Goal: Task Accomplishment & Management: Use online tool/utility

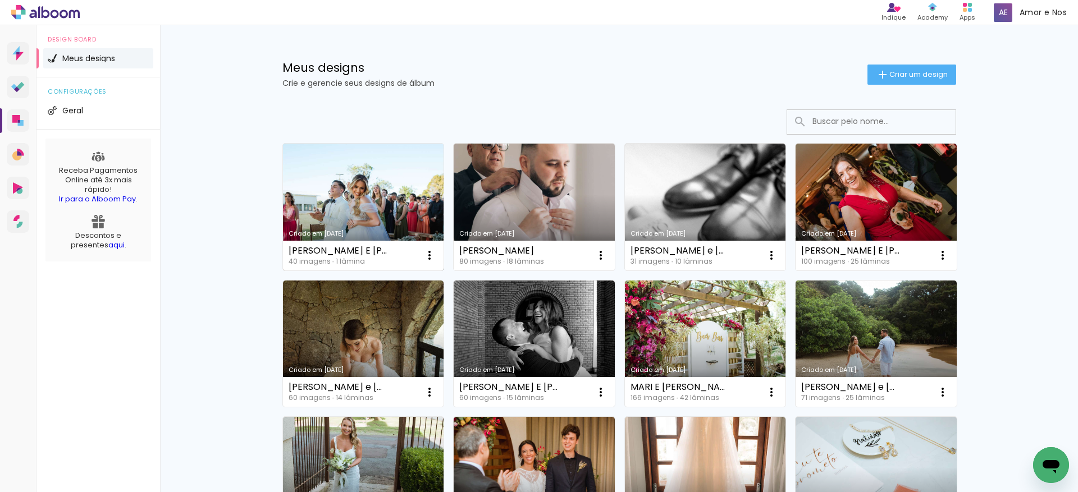
click at [371, 198] on link "Criado em [DATE]" at bounding box center [363, 207] width 161 height 127
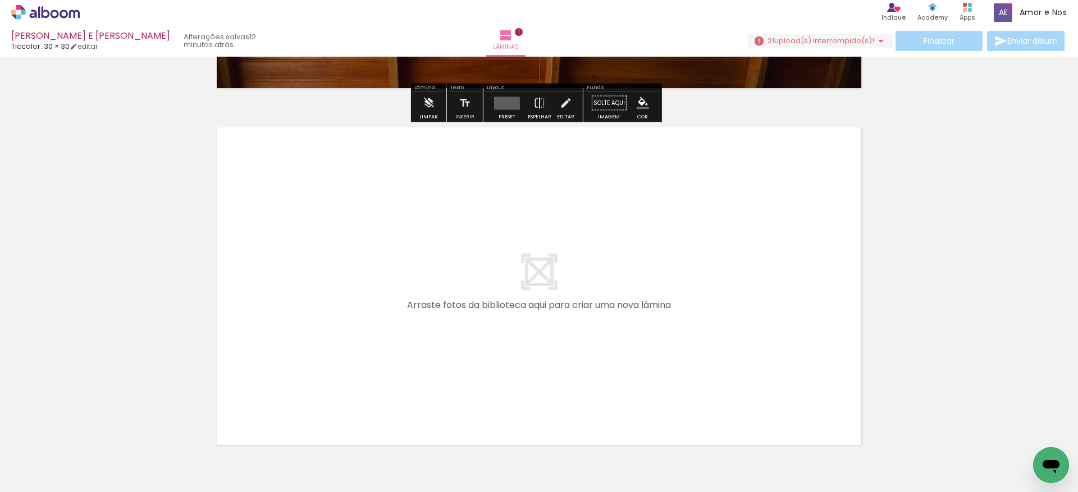
scroll to position [319, 0]
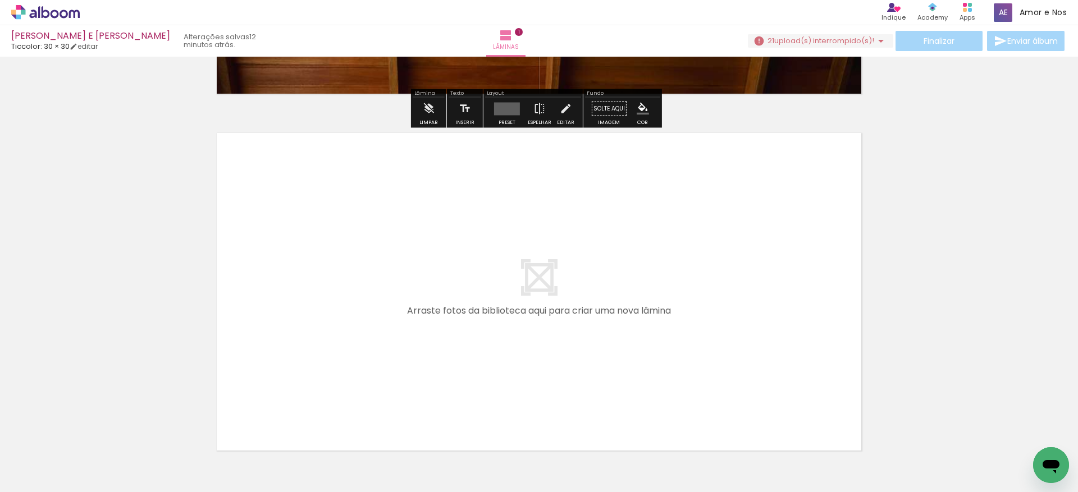
click at [500, 106] on quentale-layouter at bounding box center [507, 108] width 26 height 13
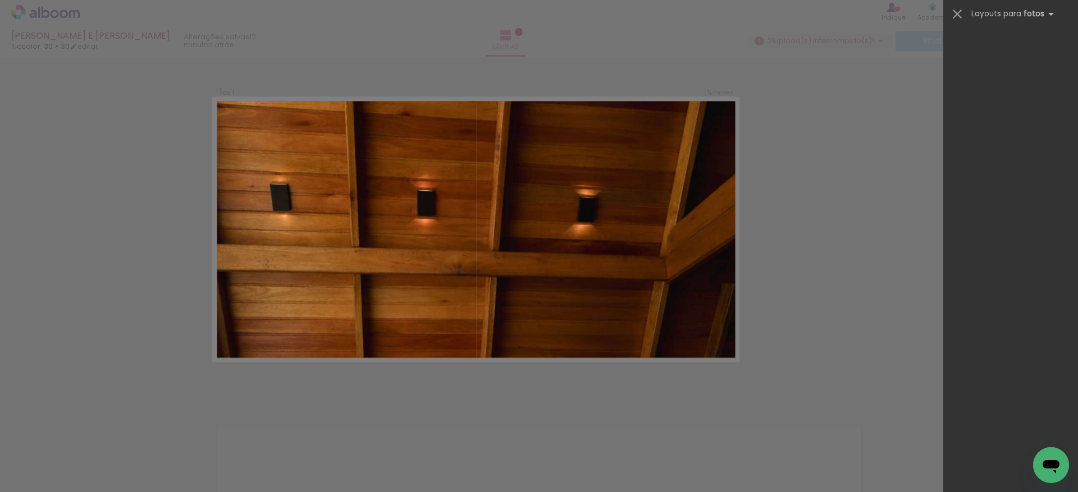
scroll to position [15, 0]
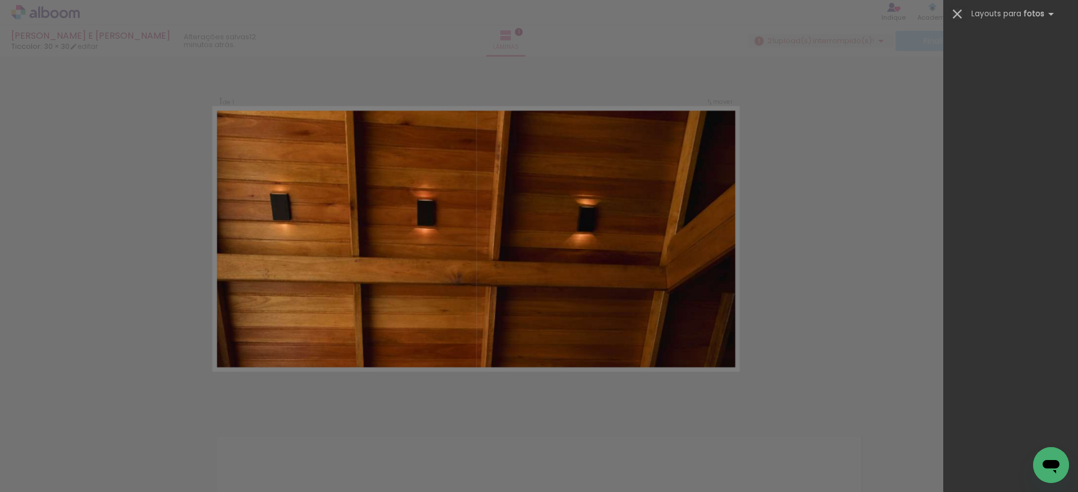
click at [952, 16] on iron-icon at bounding box center [957, 14] width 16 height 16
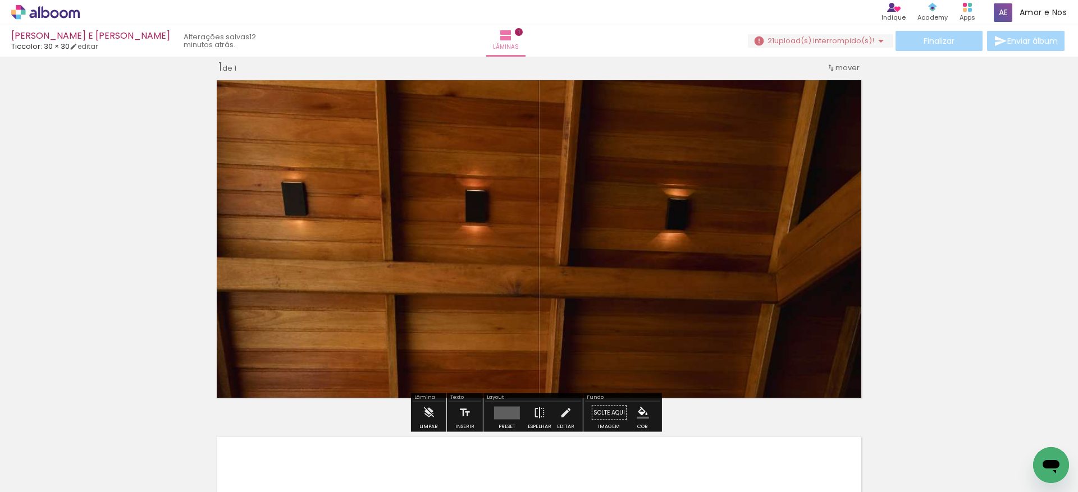
click at [923, 230] on div "Inserir lâmina 1 de 1" at bounding box center [539, 403] width 1078 height 715
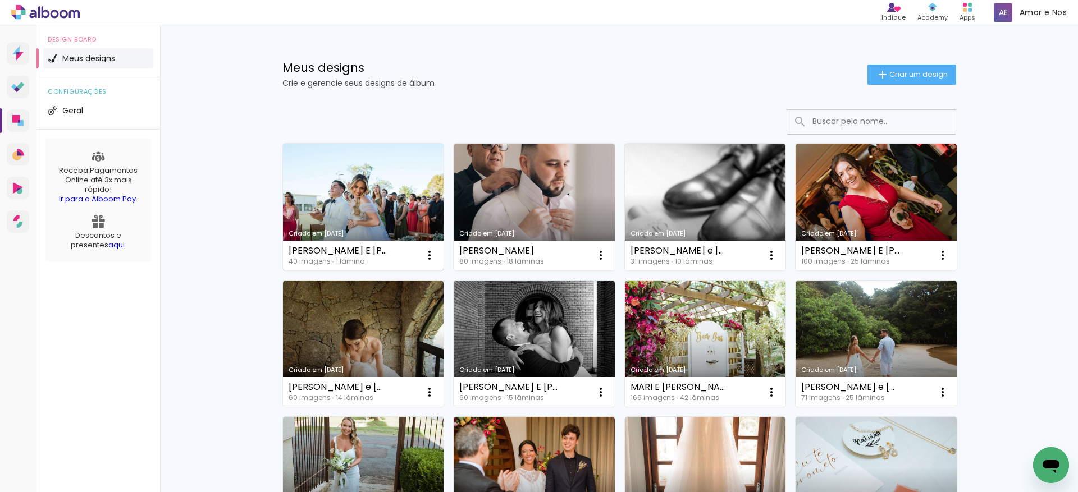
click at [368, 205] on link "Criado em 12/09/25" at bounding box center [363, 207] width 161 height 127
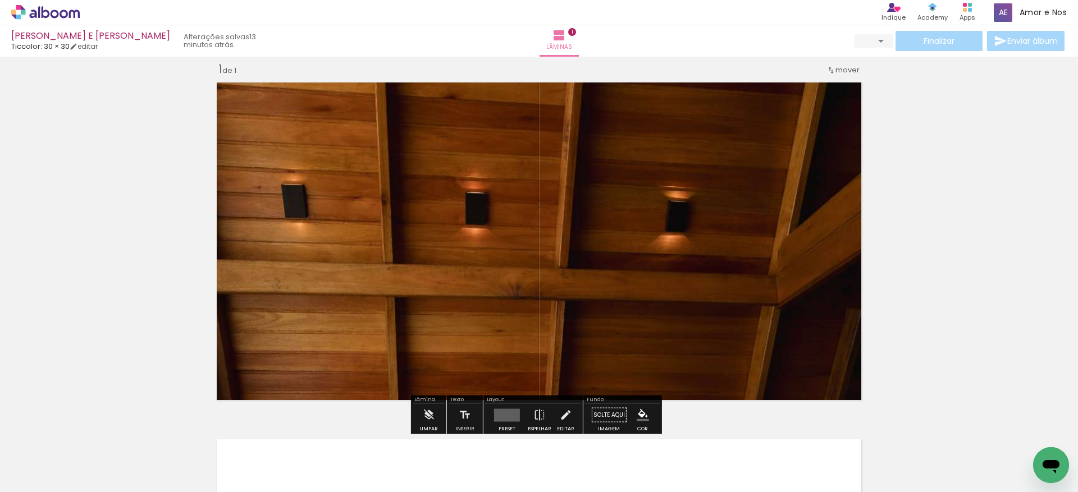
scroll to position [31, 0]
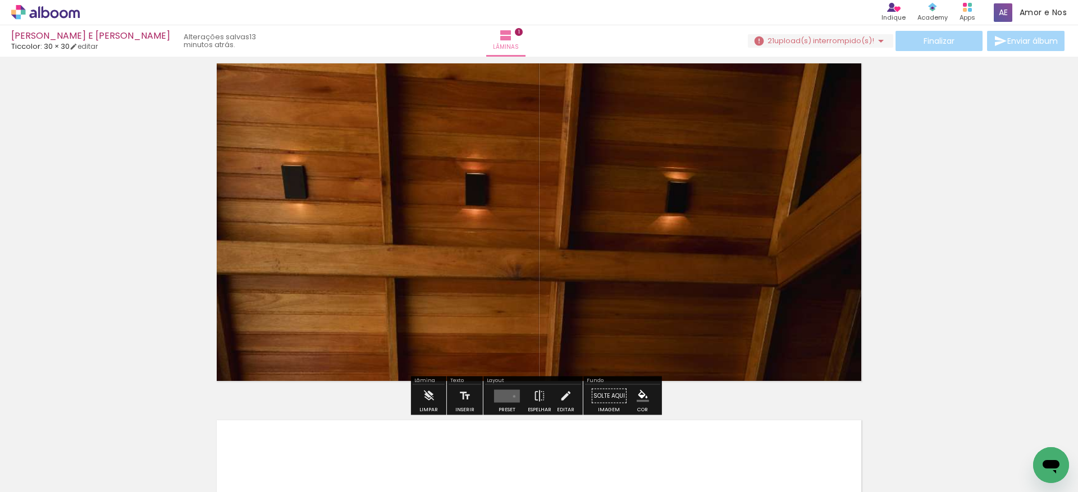
click at [511, 396] on quentale-layouter at bounding box center [507, 396] width 26 height 13
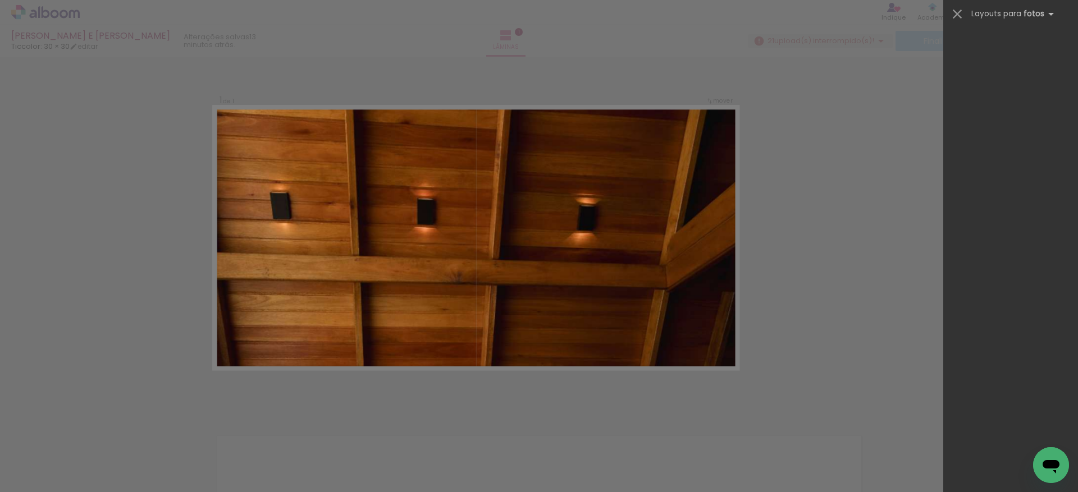
scroll to position [15, 0]
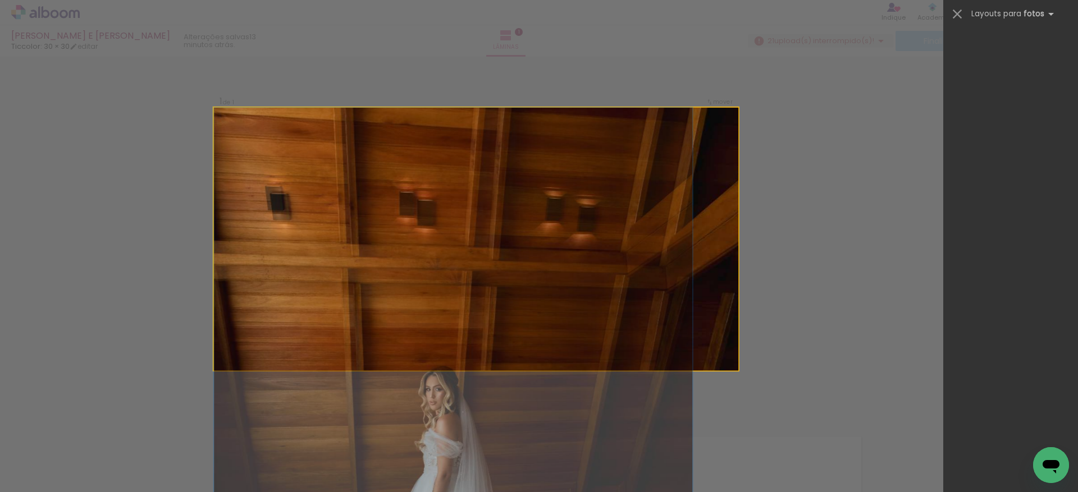
click at [643, 301] on quentale-photo at bounding box center [476, 239] width 524 height 263
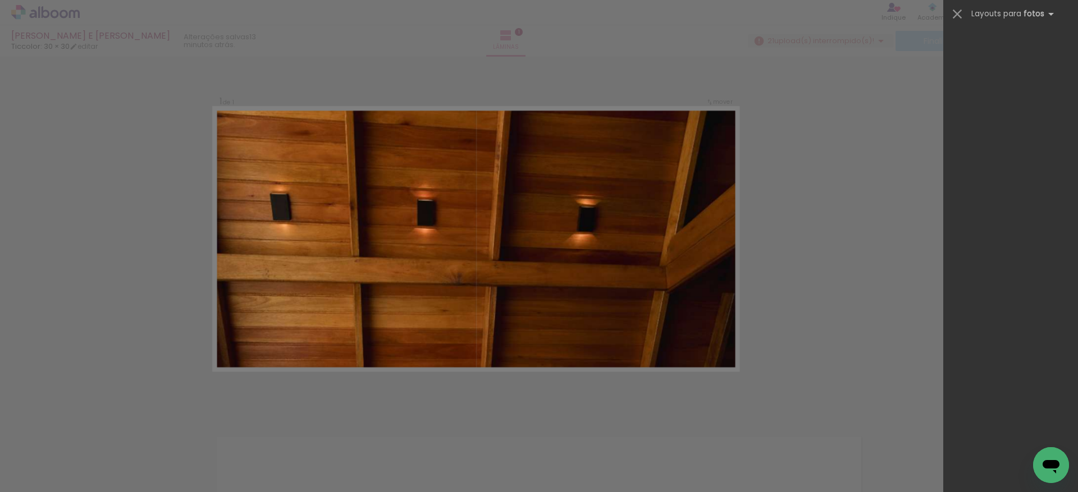
click at [973, 285] on div at bounding box center [1010, 259] width 135 height 466
click at [1021, 285] on div at bounding box center [1010, 259] width 135 height 466
click at [959, 12] on iron-icon at bounding box center [957, 14] width 16 height 16
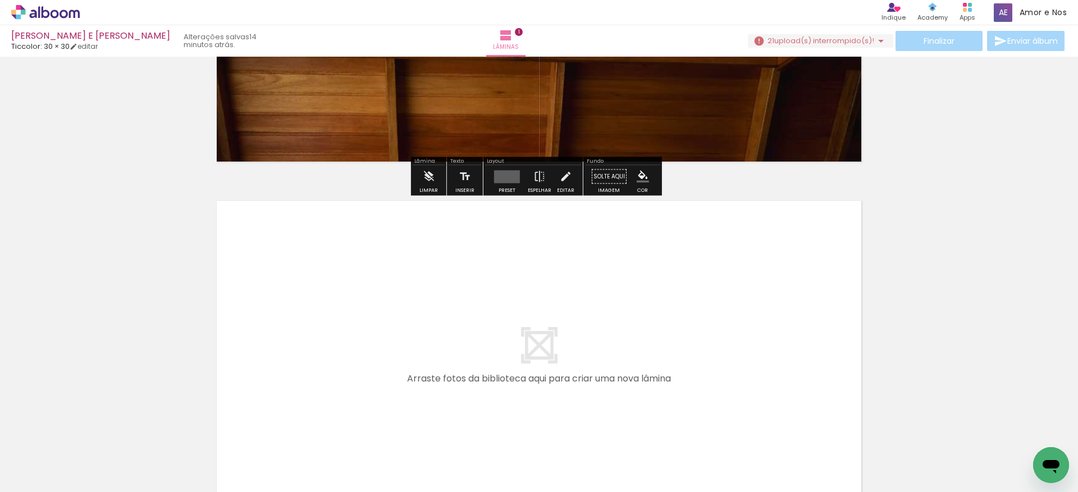
scroll to position [497, 0]
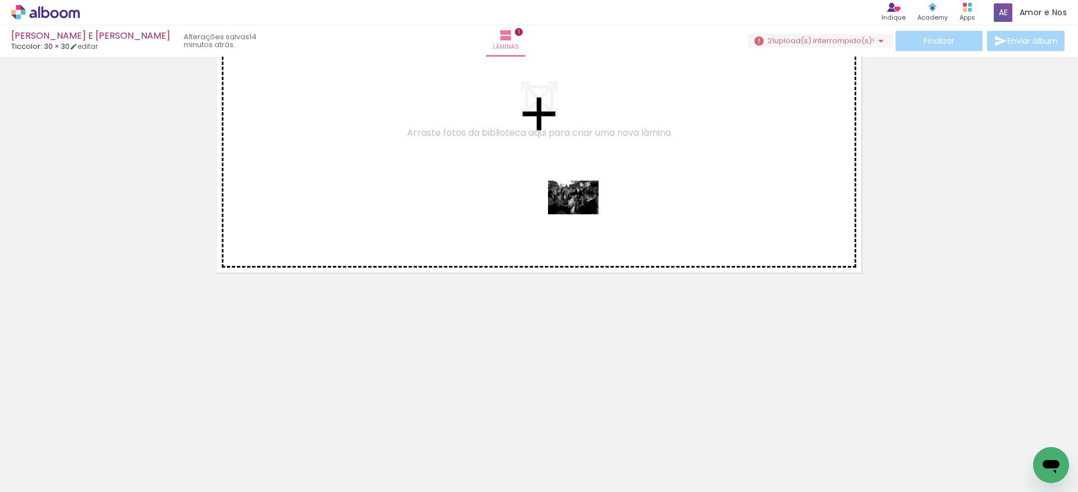
drag, startPoint x: 749, startPoint y: 463, endPoint x: 582, endPoint y: 214, distance: 300.0
click at [582, 214] on quentale-workspace at bounding box center [539, 246] width 1078 height 492
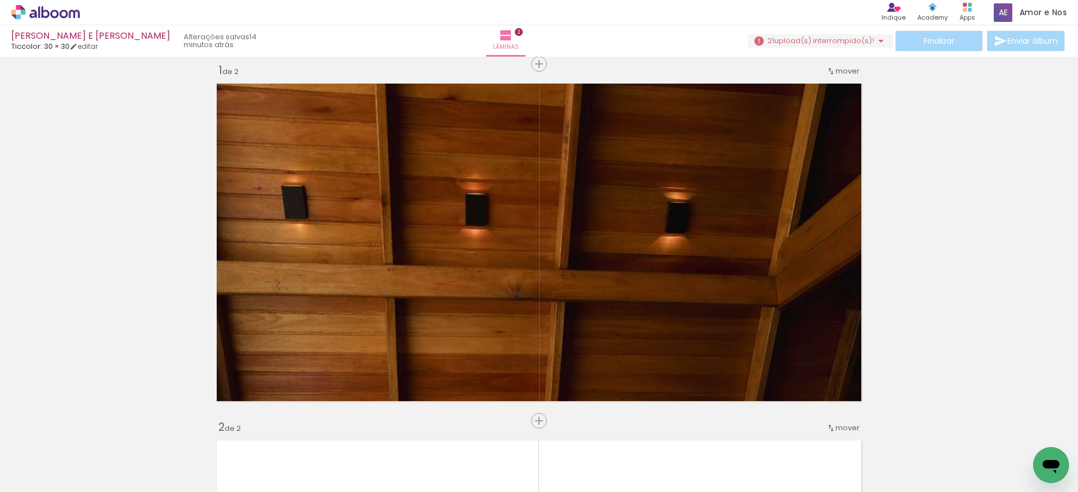
scroll to position [0, 0]
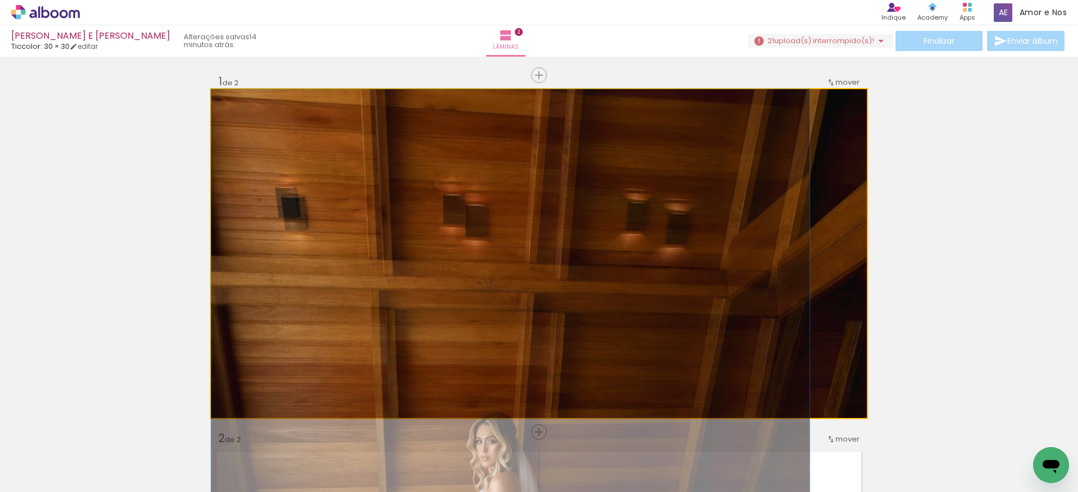
click at [626, 286] on quentale-photo at bounding box center [539, 253] width 656 height 329
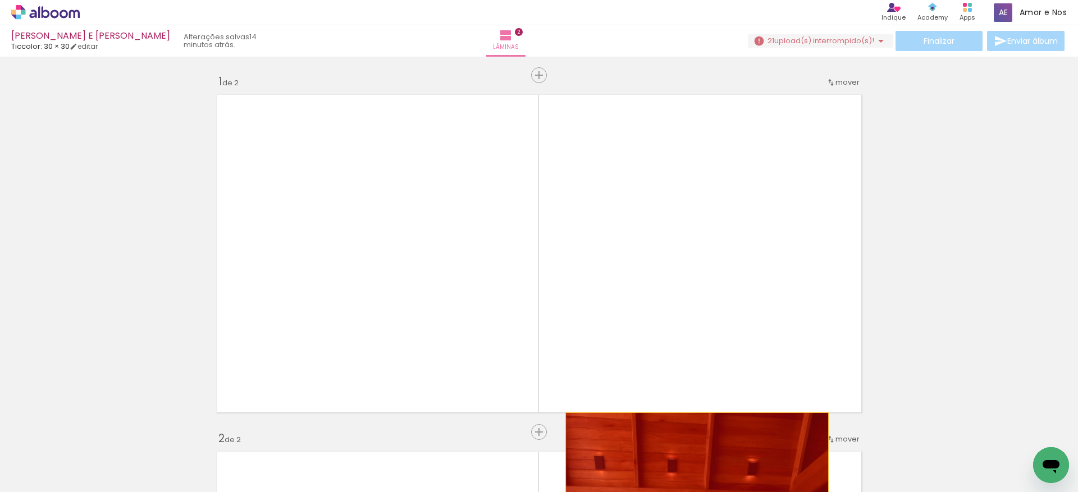
drag, startPoint x: 623, startPoint y: 266, endPoint x: 693, endPoint y: 477, distance: 222.6
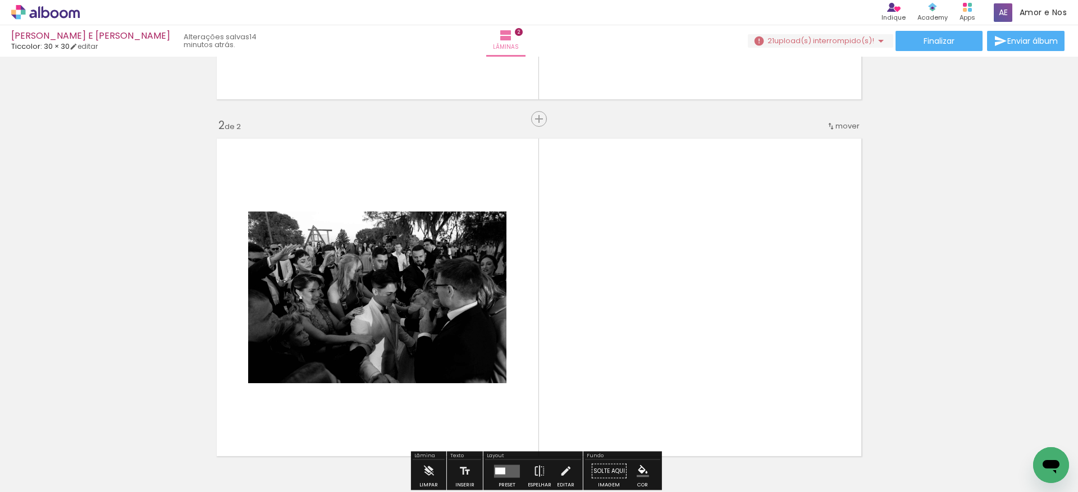
scroll to position [319, 0]
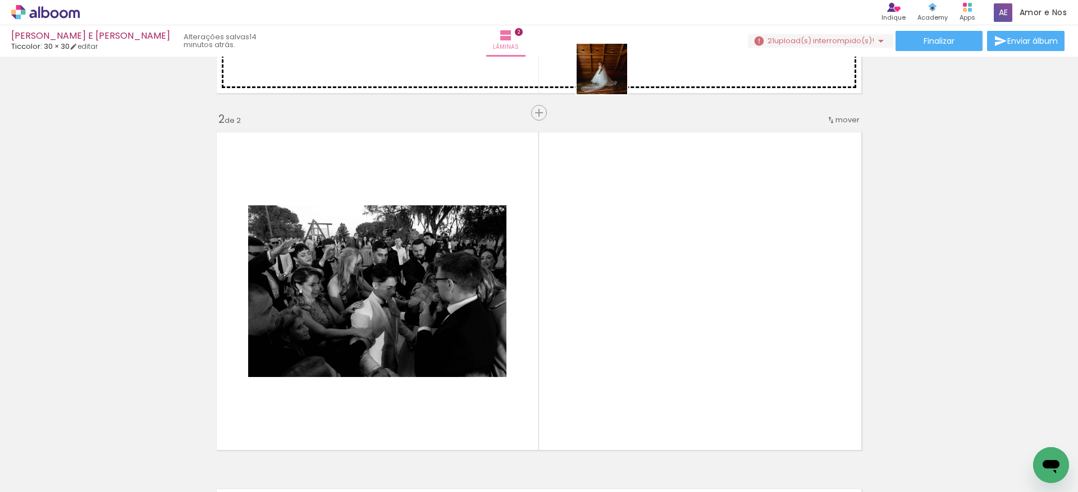
drag, startPoint x: 862, startPoint y: 468, endPoint x: 611, endPoint y: 76, distance: 464.8
click at [611, 76] on quentale-workspace at bounding box center [539, 246] width 1078 height 492
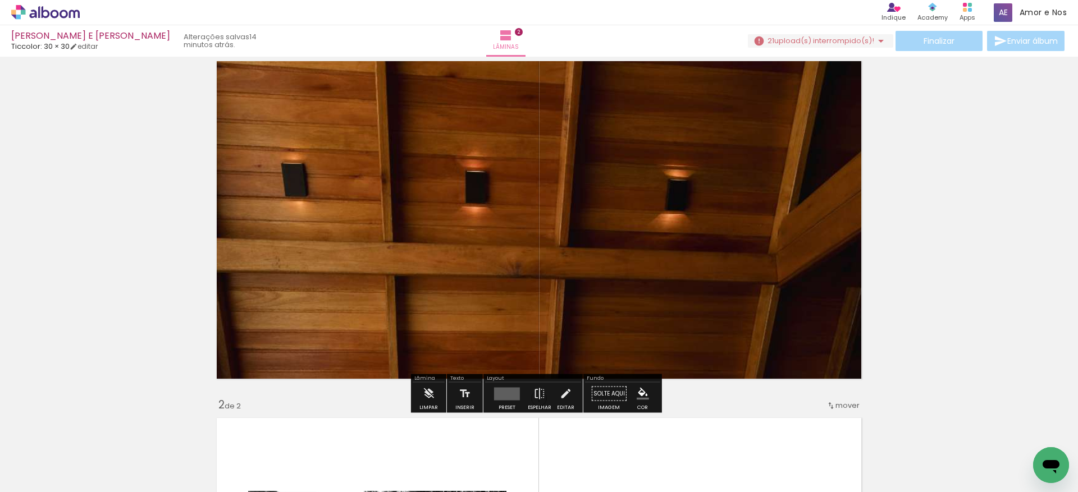
scroll to position [68, 0]
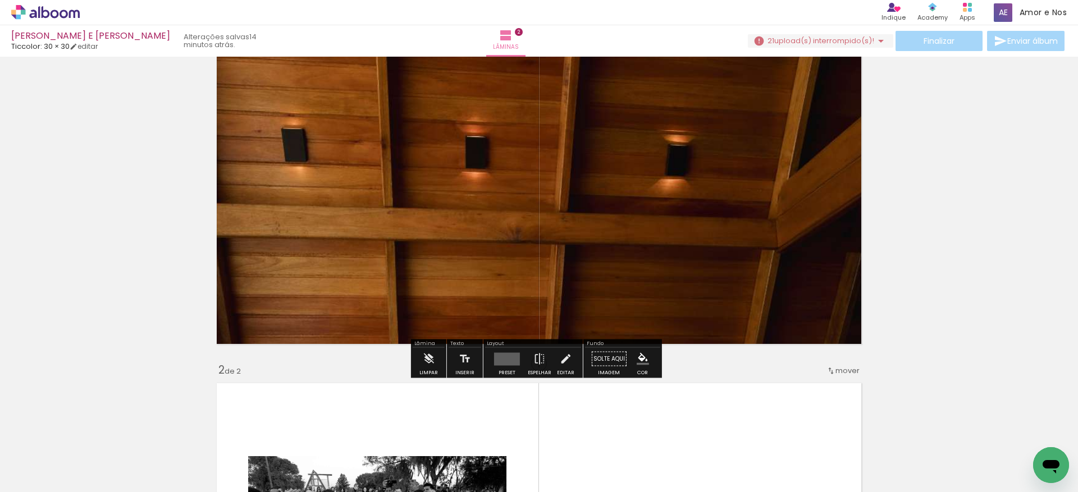
click at [507, 360] on quentale-layouter at bounding box center [507, 359] width 26 height 13
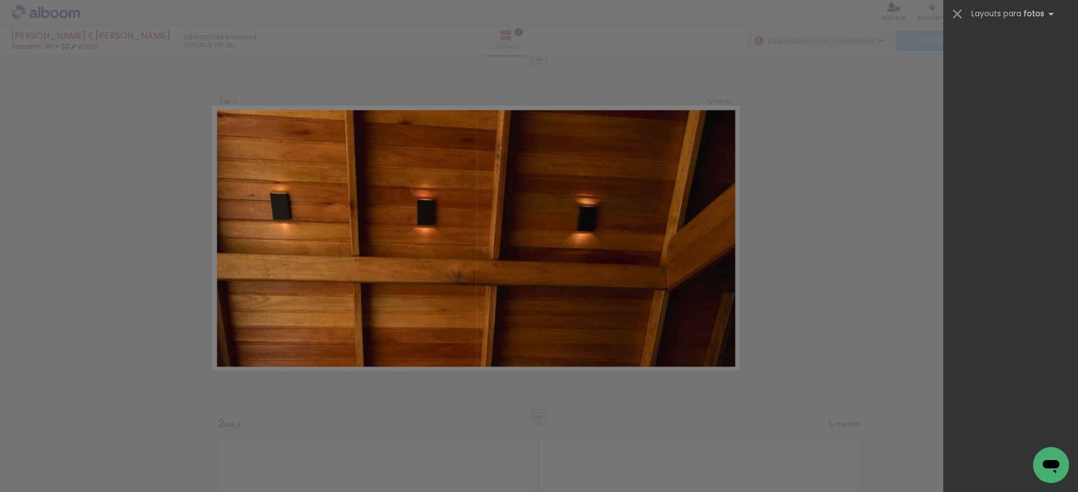
scroll to position [15, 0]
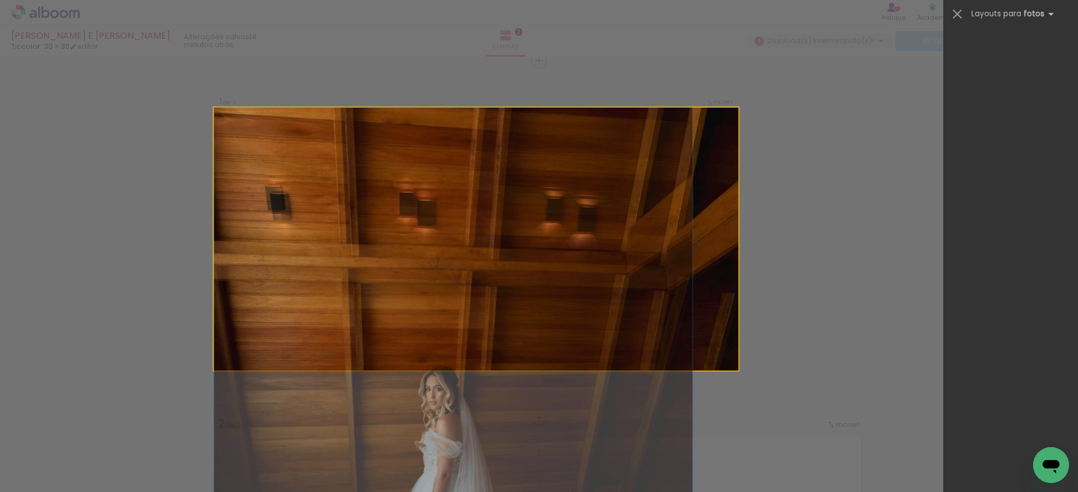
click at [511, 211] on quentale-photo at bounding box center [476, 239] width 524 height 263
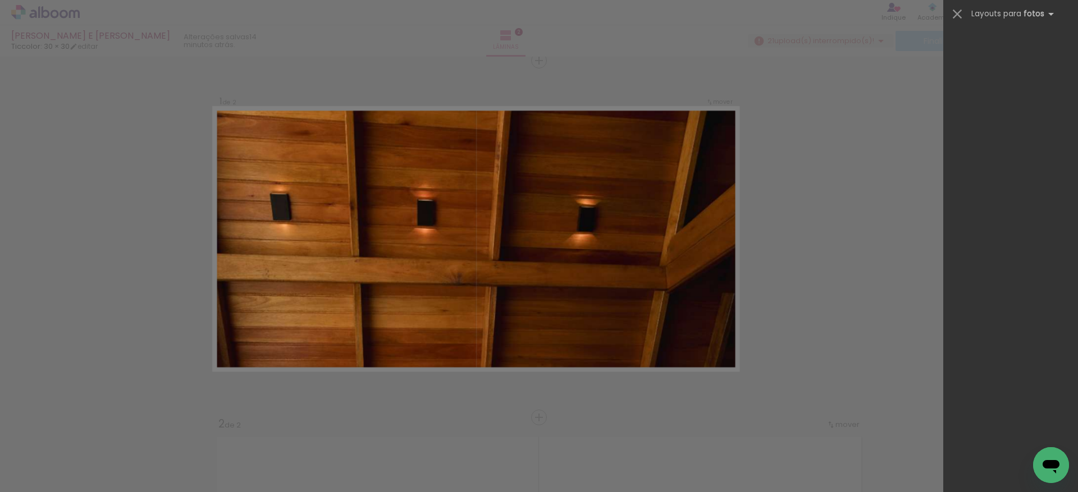
click at [511, 211] on quentale-photo at bounding box center [476, 239] width 524 height 263
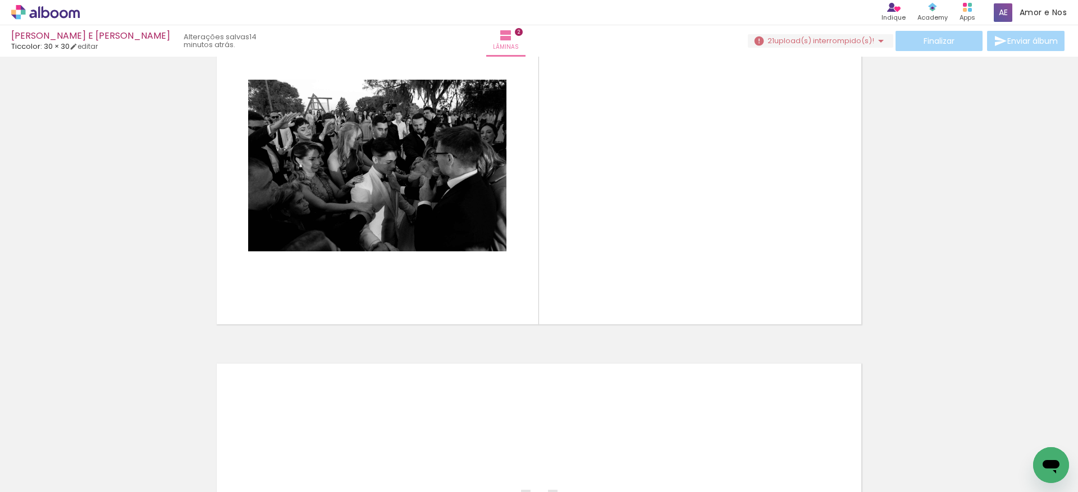
scroll to position [0, 995]
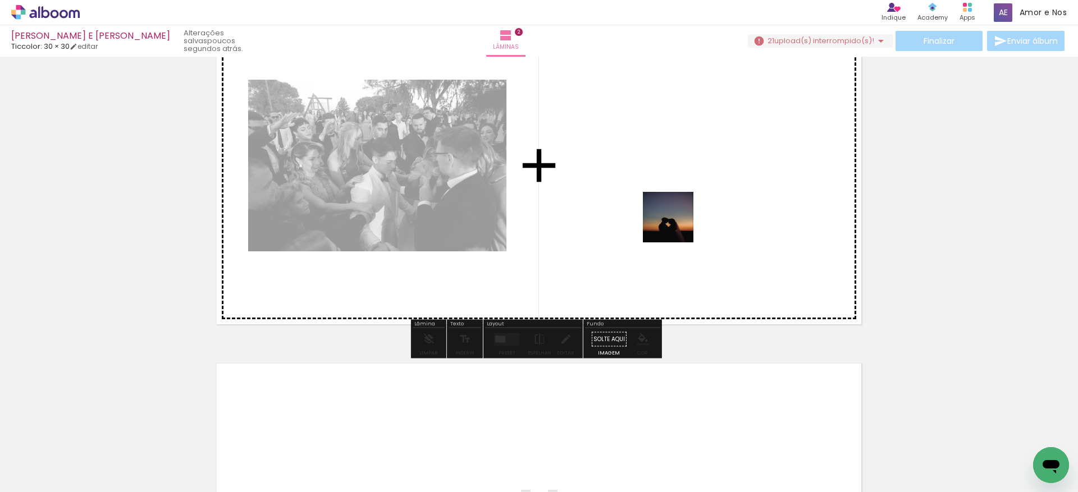
drag, startPoint x: 681, startPoint y: 456, endPoint x: 670, endPoint y: 193, distance: 263.0
click at [670, 193] on quentale-workspace at bounding box center [539, 246] width 1078 height 492
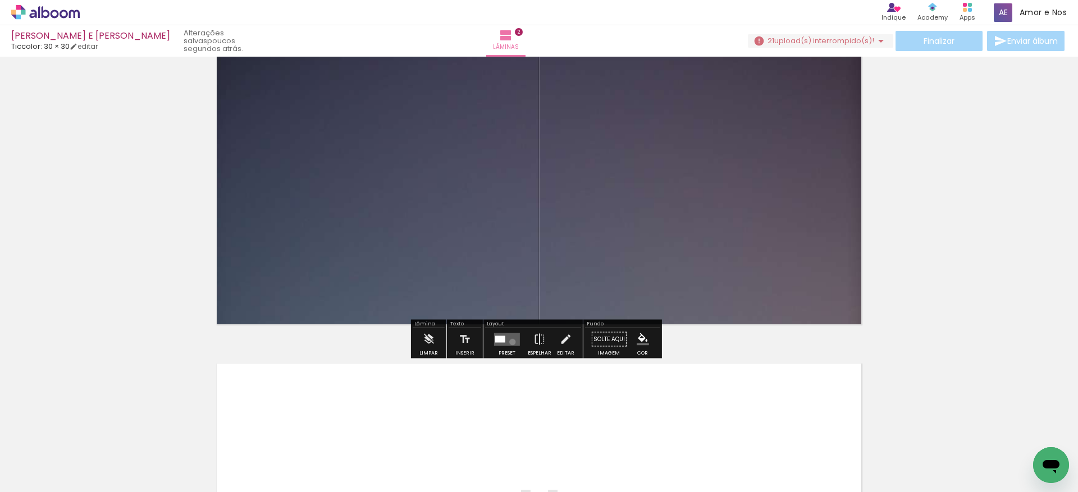
click at [510, 342] on quentale-layouter at bounding box center [507, 339] width 26 height 13
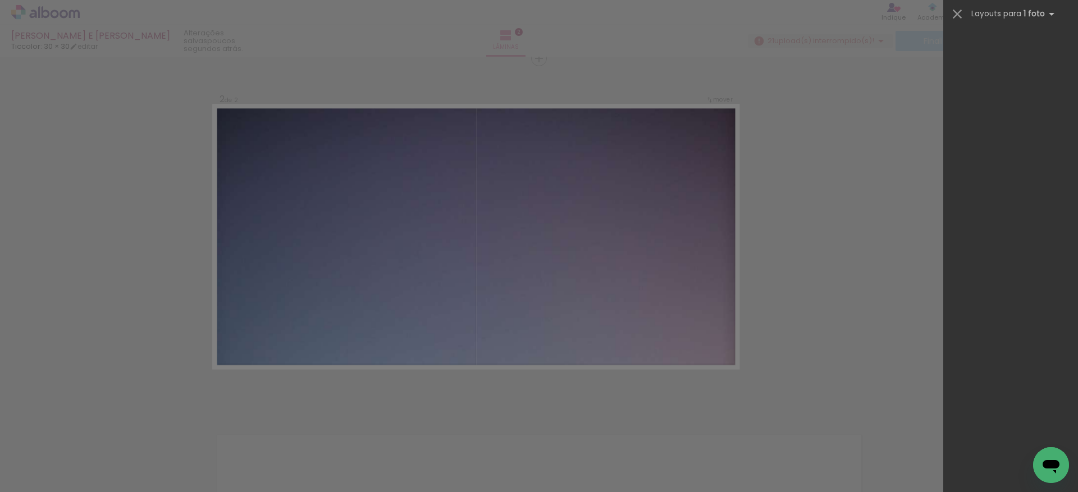
scroll to position [372, 0]
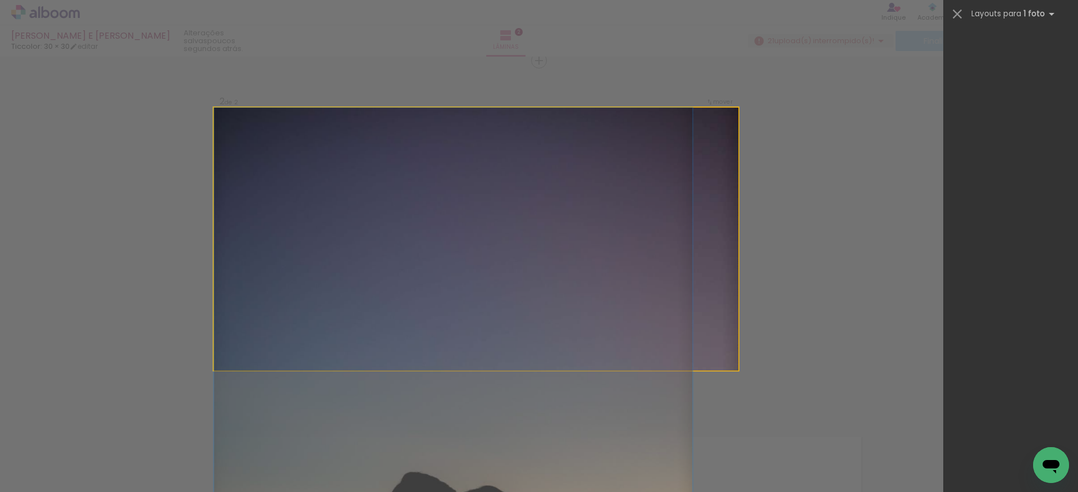
click at [556, 248] on quentale-photo at bounding box center [476, 239] width 524 height 263
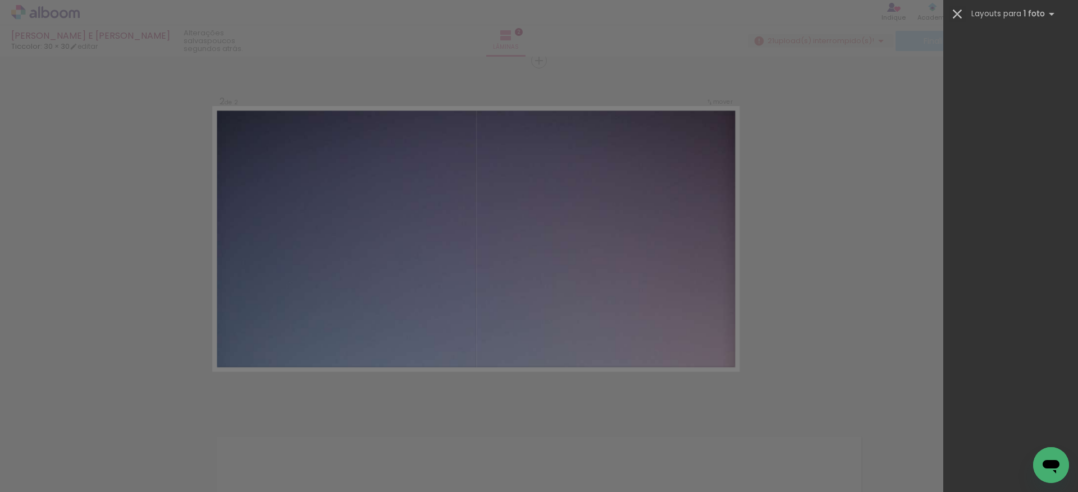
click at [958, 14] on iron-icon at bounding box center [957, 14] width 16 height 16
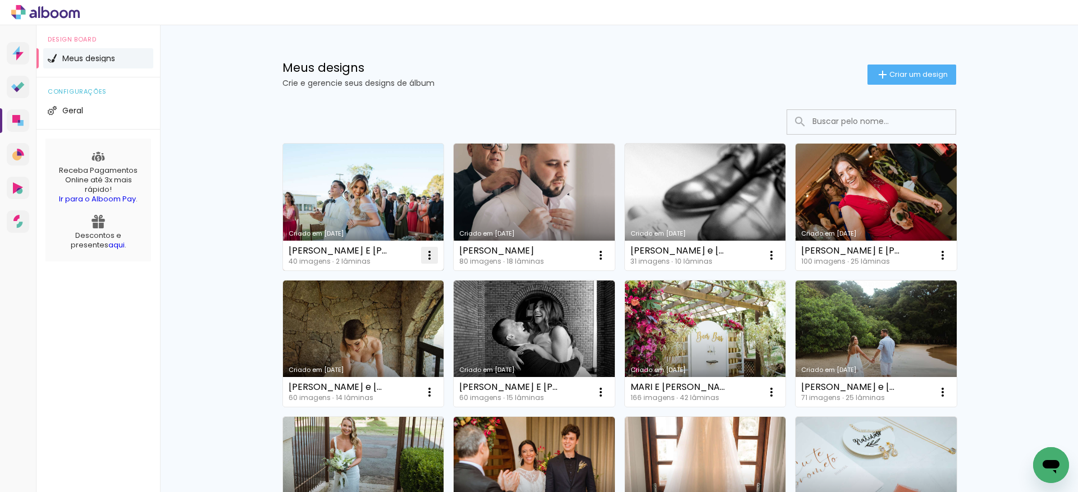
click at [426, 257] on iron-icon at bounding box center [429, 255] width 13 height 13
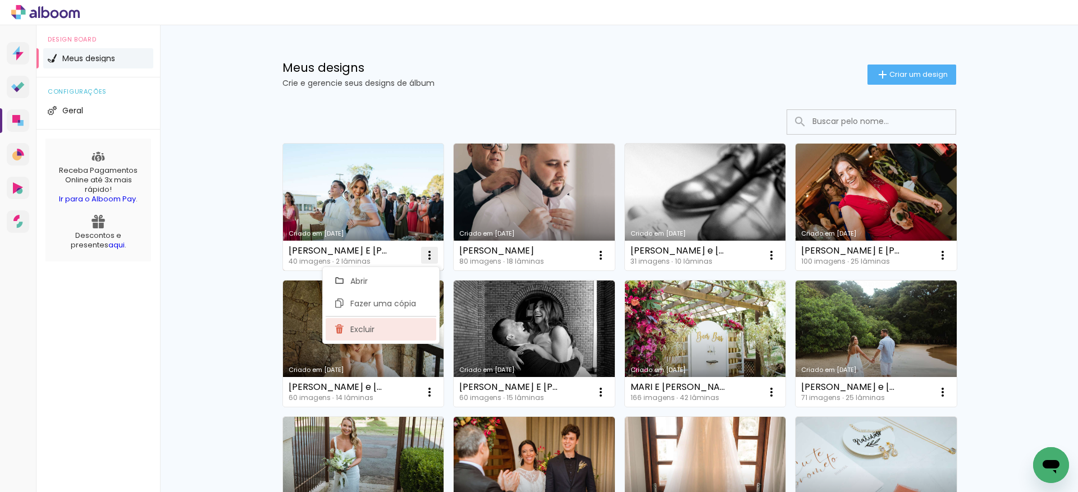
click at [388, 324] on paper-item "Excluir" at bounding box center [381, 329] width 111 height 22
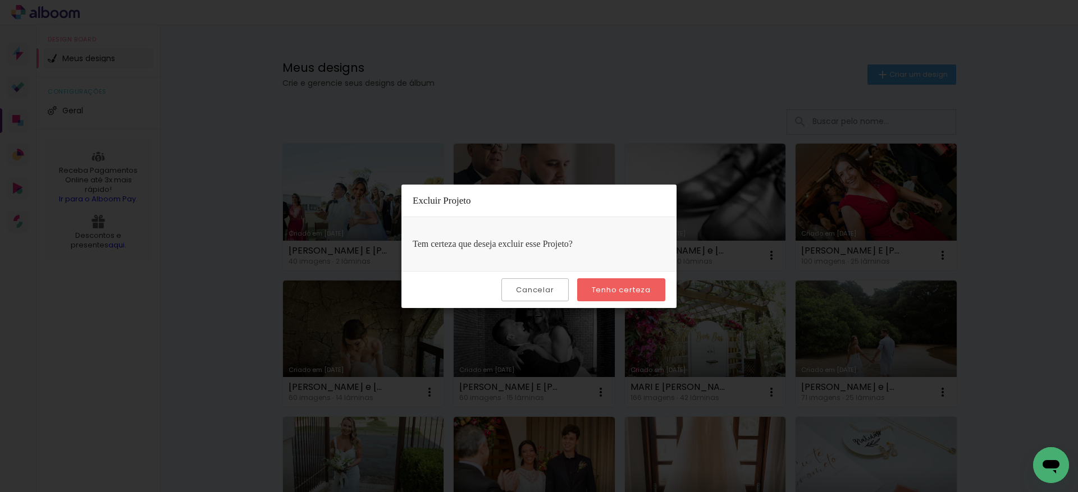
click at [0, 0] on slot "Tenho certeza" at bounding box center [0, 0] width 0 height 0
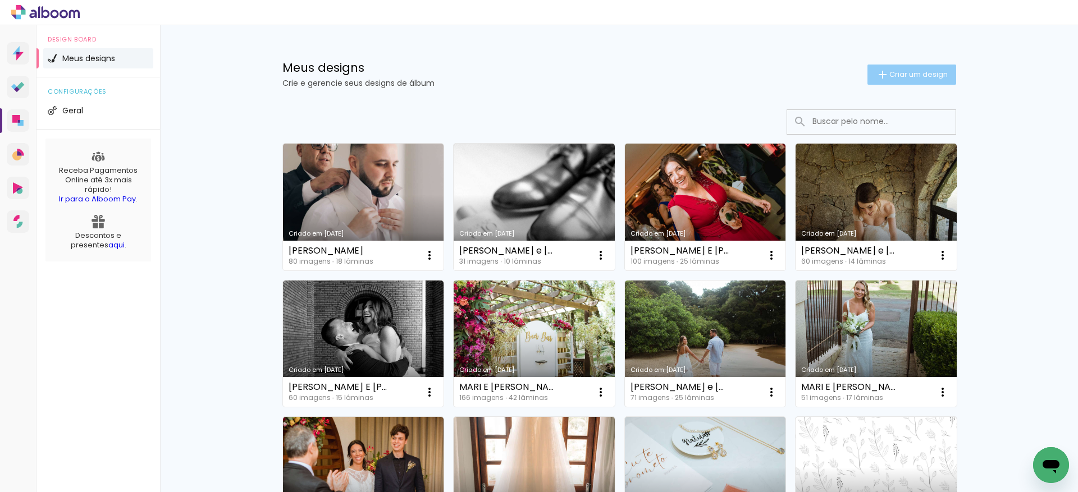
click at [908, 73] on span "Criar um design" at bounding box center [918, 74] width 58 height 7
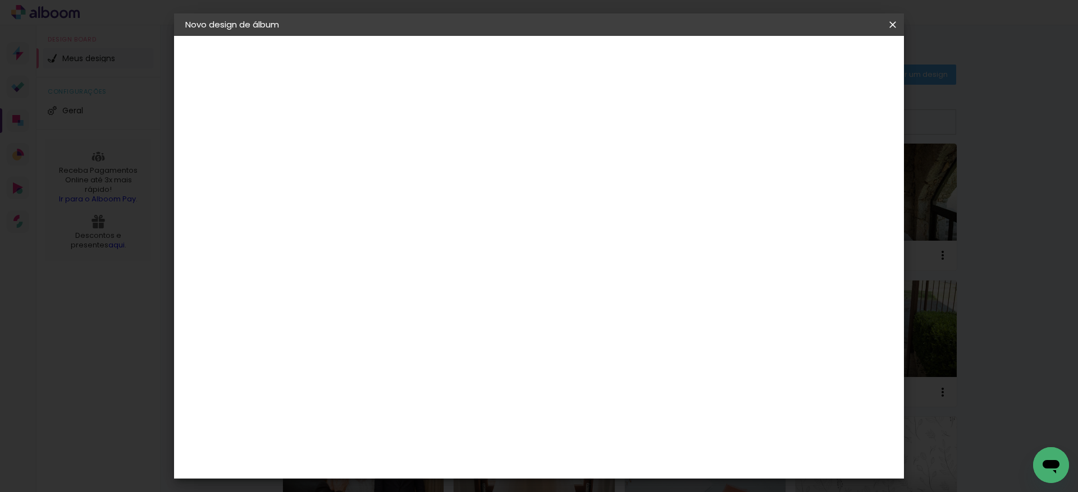
click at [369, 154] on input at bounding box center [369, 150] width 0 height 17
type input "l"
type input "[PERSON_NAME] E [PERSON_NAME]"
type paper-input "[PERSON_NAME] E [PERSON_NAME]"
click at [0, 0] on slot "Avançar" at bounding box center [0, 0] width 0 height 0
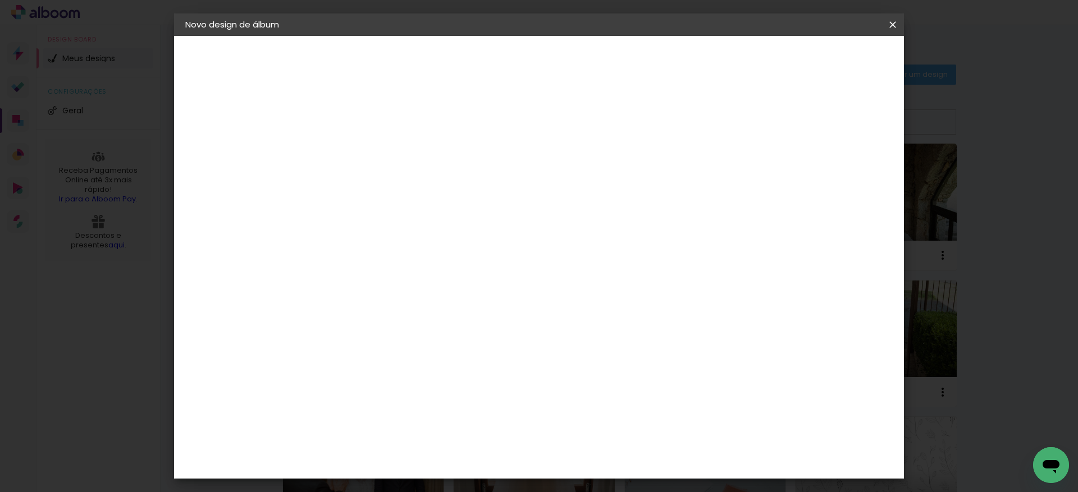
click at [410, 214] on input at bounding box center [397, 214] width 113 height 14
type input "ti"
type paper-input "ti"
click at [397, 341] on div "Ticcolor" at bounding box center [380, 345] width 36 height 9
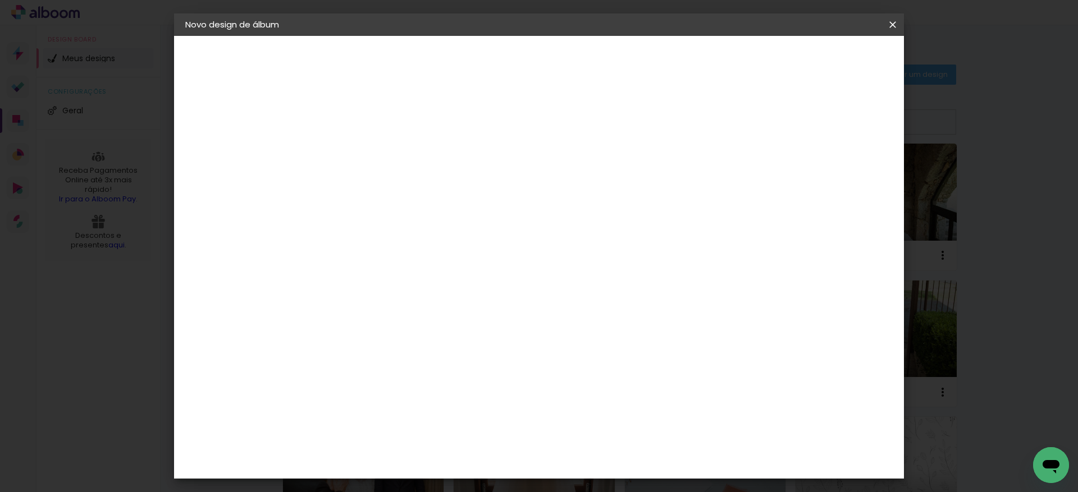
click at [0, 0] on slot "Avançar" at bounding box center [0, 0] width 0 height 0
click at [413, 187] on input "text" at bounding box center [391, 195] width 44 height 17
click at [0, 0] on slot "Prime" at bounding box center [0, 0] width 0 height 0
type input "Prime"
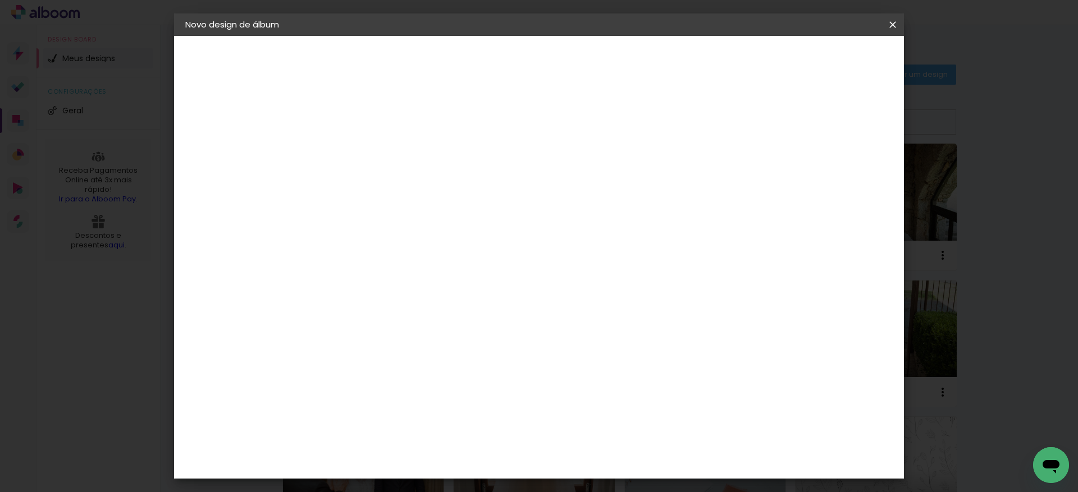
click at [445, 460] on span "30 × 30" at bounding box center [418, 475] width 52 height 30
click at [0, 0] on slot "Avançar" at bounding box center [0, 0] width 0 height 0
click at [822, 59] on span "Iniciar design" at bounding box center [796, 60] width 51 height 8
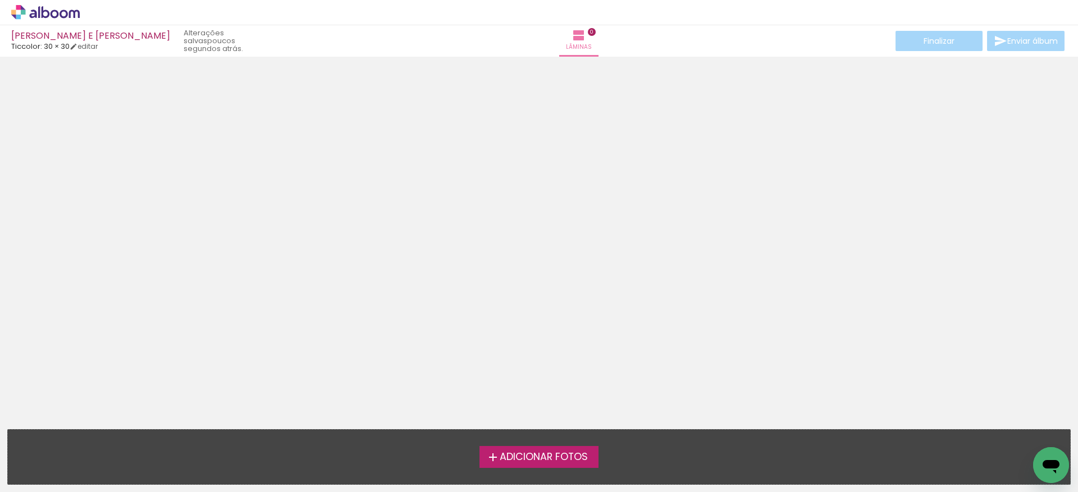
click at [521, 456] on span "Adicionar Fotos" at bounding box center [544, 457] width 88 height 10
click at [0, 0] on input "file" at bounding box center [0, 0] width 0 height 0
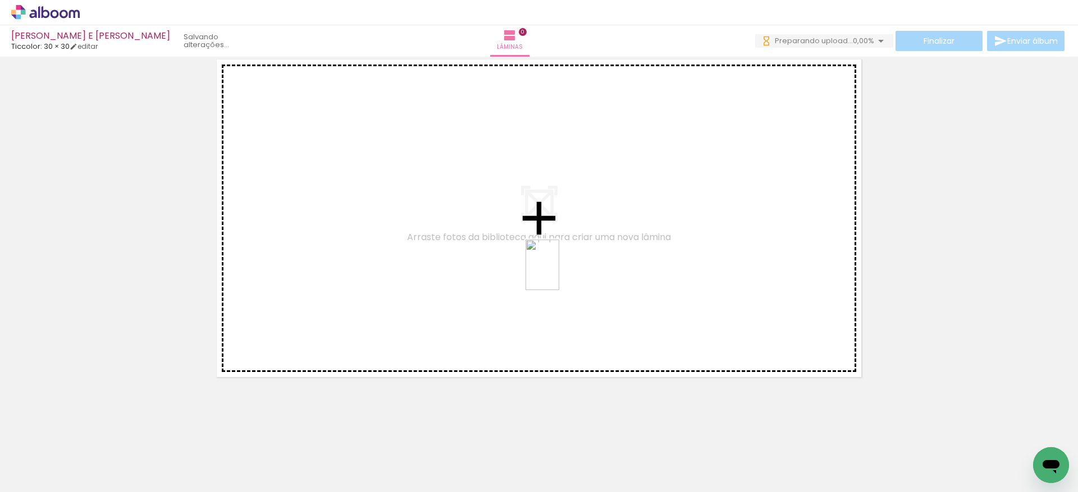
drag, startPoint x: 871, startPoint y: 454, endPoint x: 559, endPoint y: 273, distance: 359.9
click at [559, 273] on quentale-workspace at bounding box center [539, 246] width 1078 height 492
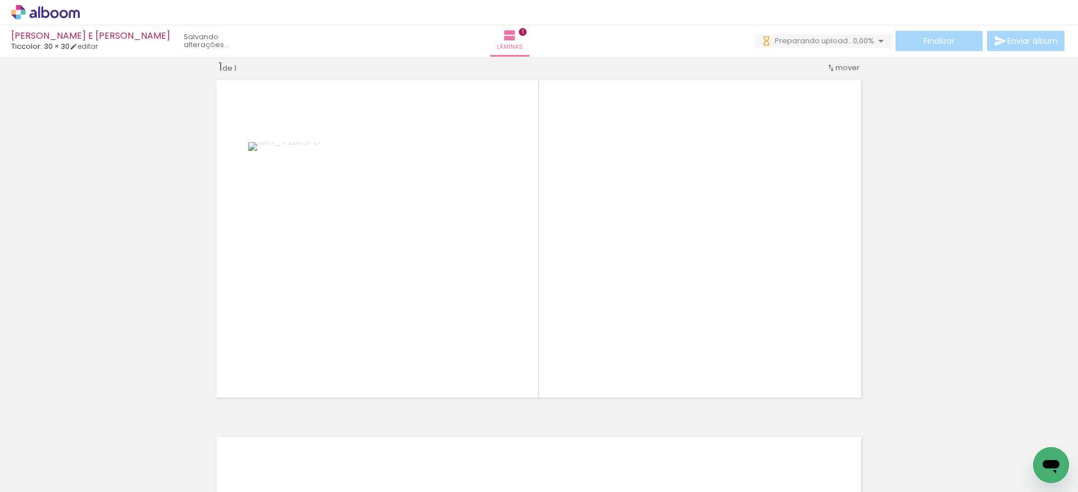
scroll to position [0, 786]
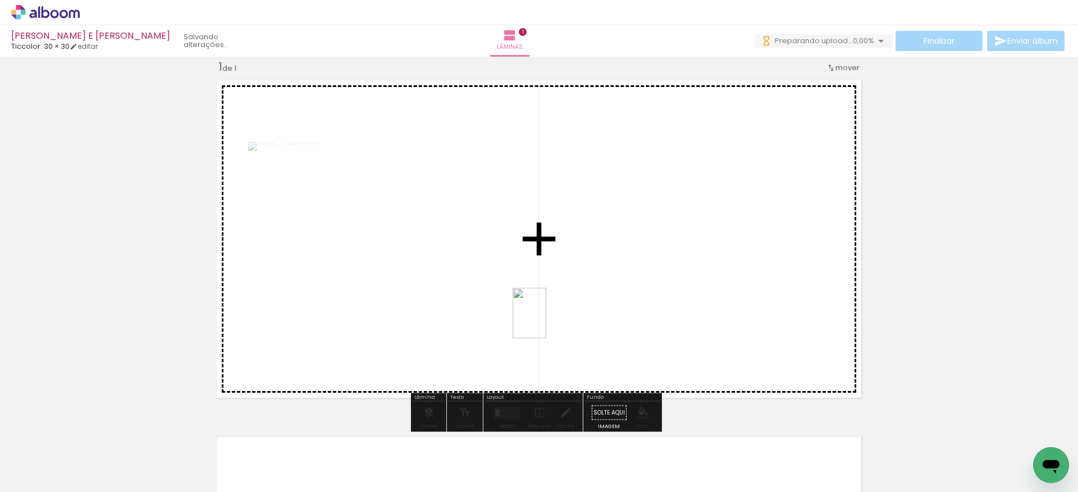
drag, startPoint x: 468, startPoint y: 459, endPoint x: 548, endPoint y: 318, distance: 161.9
click at [548, 318] on quentale-workspace at bounding box center [539, 246] width 1078 height 492
drag, startPoint x: 649, startPoint y: 464, endPoint x: 648, endPoint y: 308, distance: 155.5
click at [648, 308] on quentale-workspace at bounding box center [539, 246] width 1078 height 492
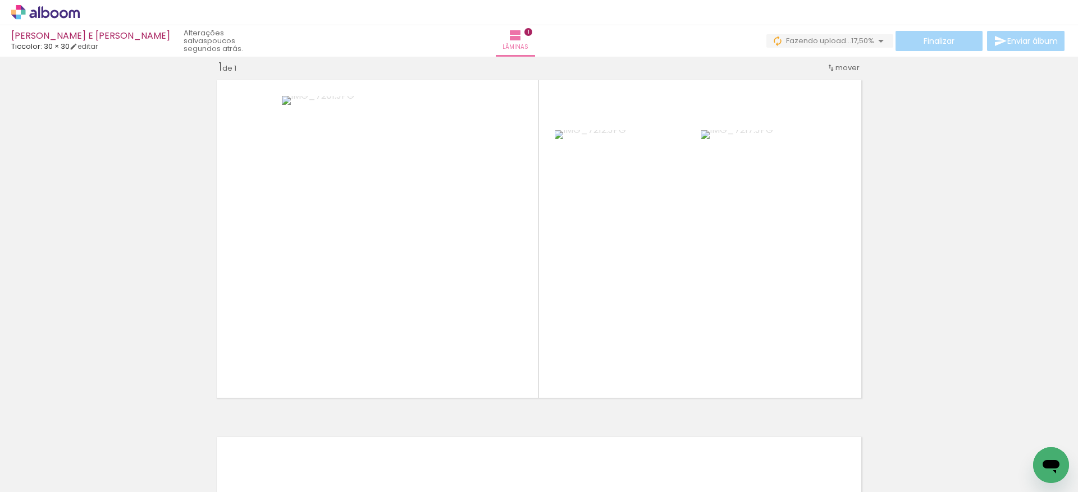
scroll to position [0, 1533]
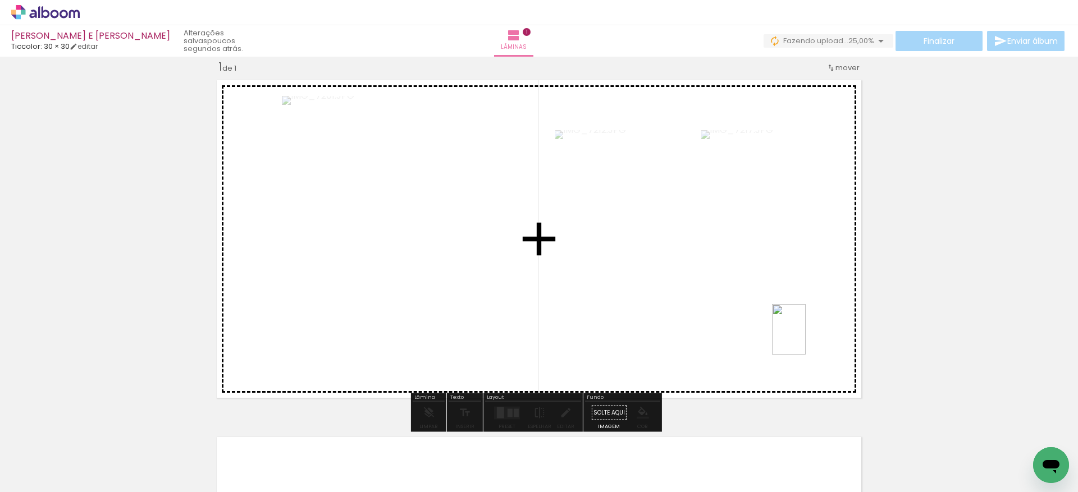
drag, startPoint x: 978, startPoint y: 465, endPoint x: 806, endPoint y: 338, distance: 214.0
click at [806, 338] on quentale-workspace at bounding box center [539, 246] width 1078 height 492
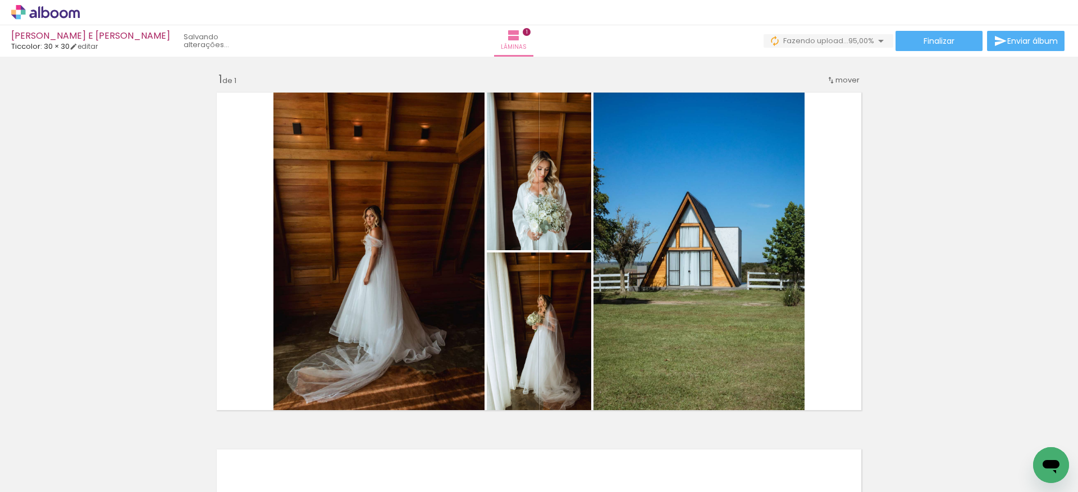
scroll to position [0, 0]
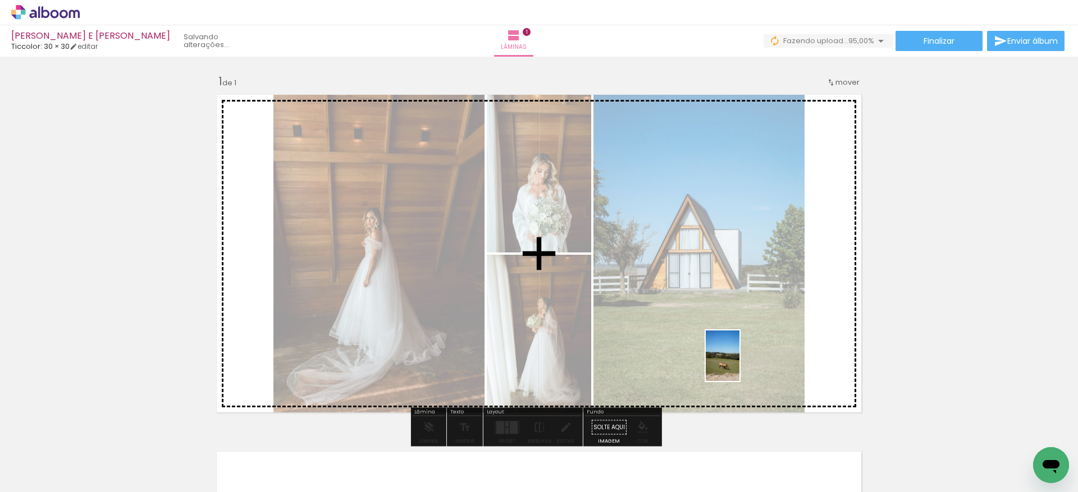
drag, startPoint x: 913, startPoint y: 463, endPoint x: 739, endPoint y: 364, distance: 199.6
click at [739, 364] on quentale-workspace at bounding box center [539, 246] width 1078 height 492
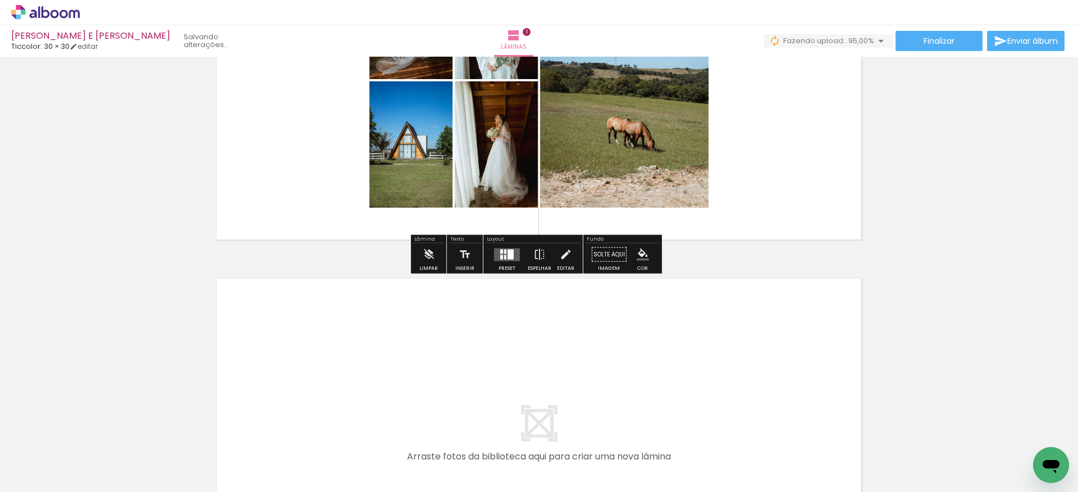
scroll to position [135, 0]
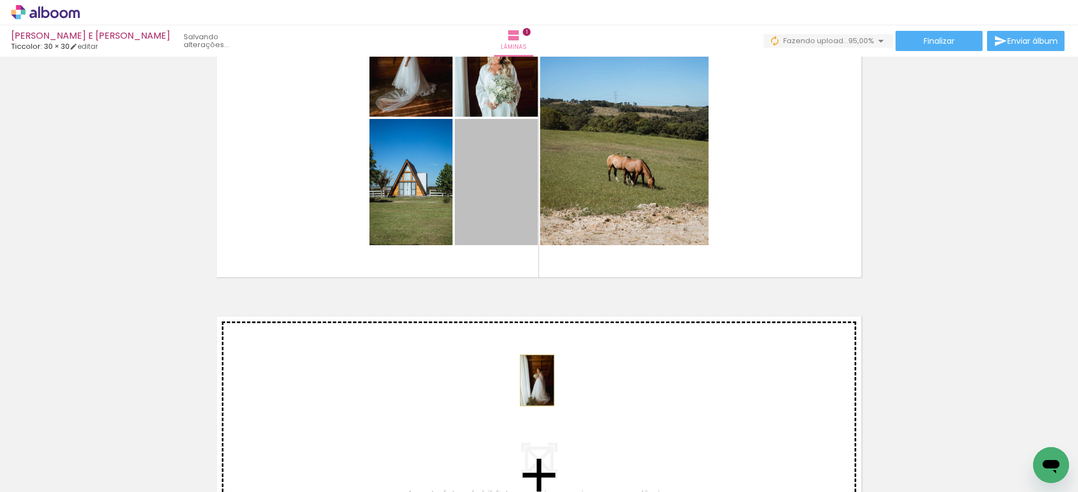
drag, startPoint x: 475, startPoint y: 202, endPoint x: 532, endPoint y: 380, distance: 187.5
click at [532, 380] on div "Inserir lâmina 1 de 1" at bounding box center [539, 282] width 1078 height 715
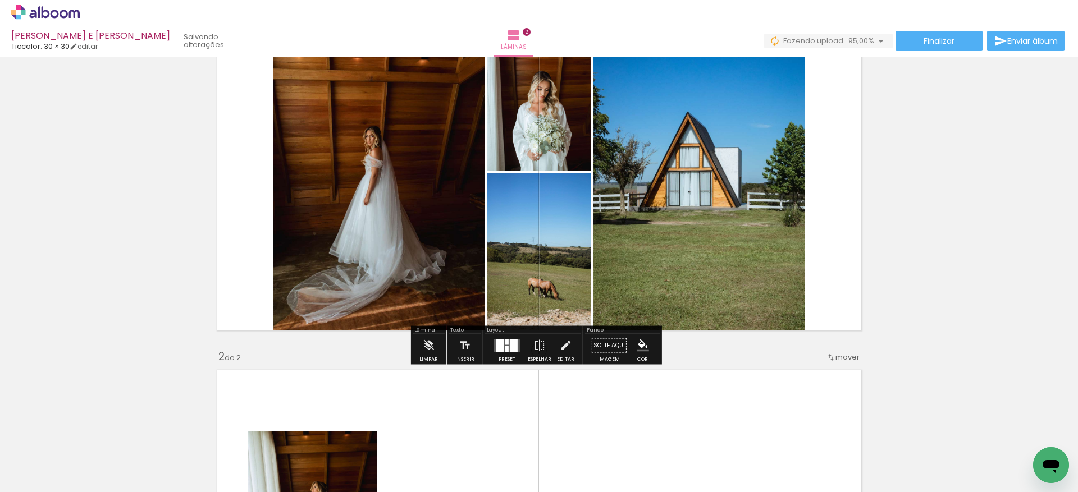
scroll to position [19, 0]
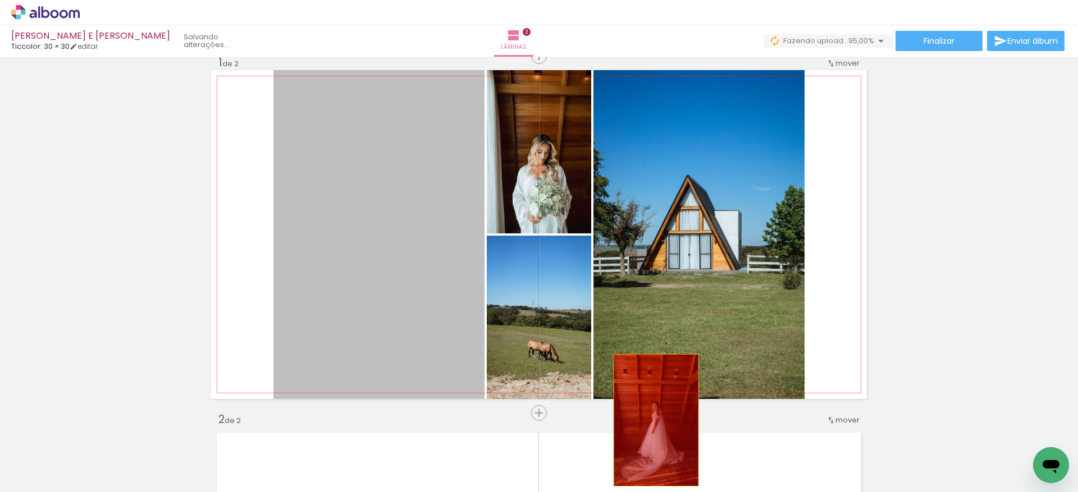
drag, startPoint x: 417, startPoint y: 250, endPoint x: 652, endPoint y: 420, distance: 289.8
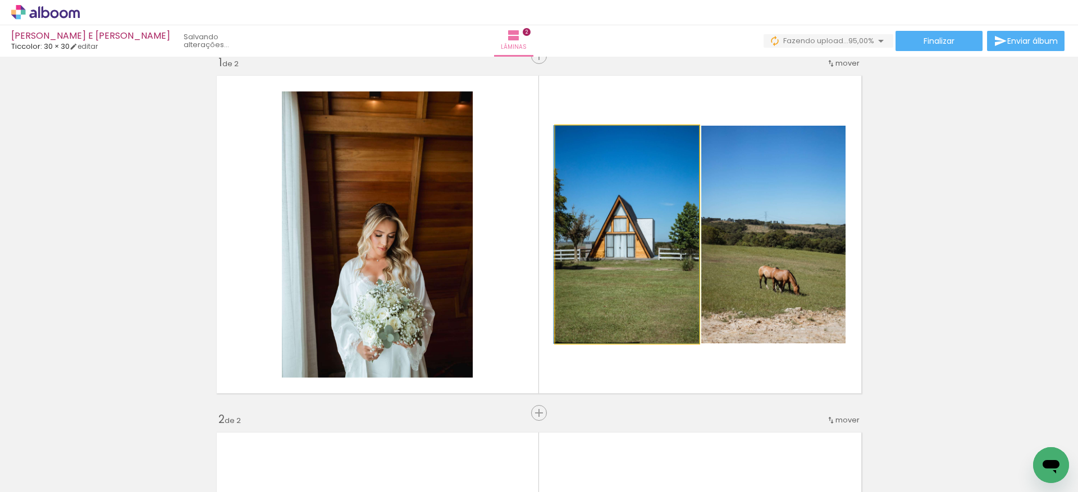
drag, startPoint x: 659, startPoint y: 287, endPoint x: 590, endPoint y: 274, distance: 70.2
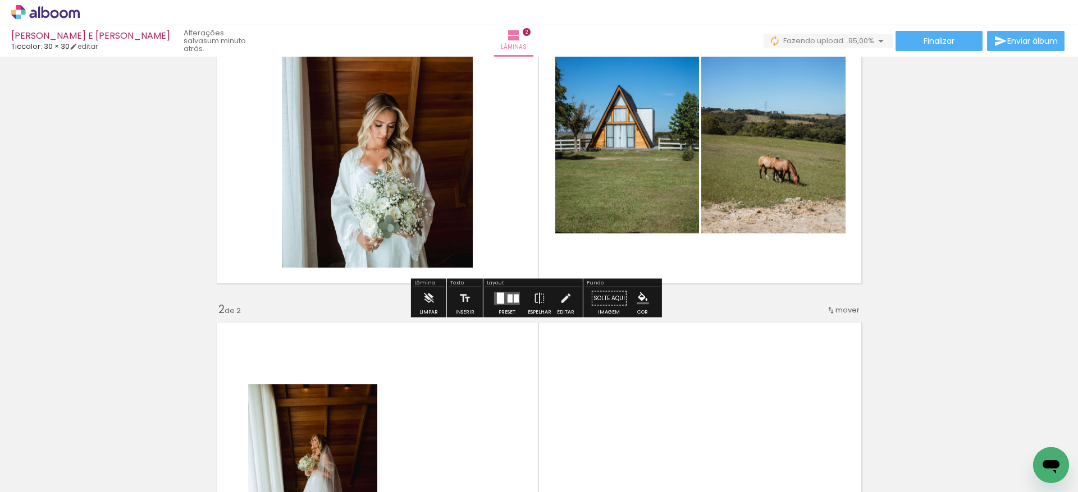
scroll to position [128, 0]
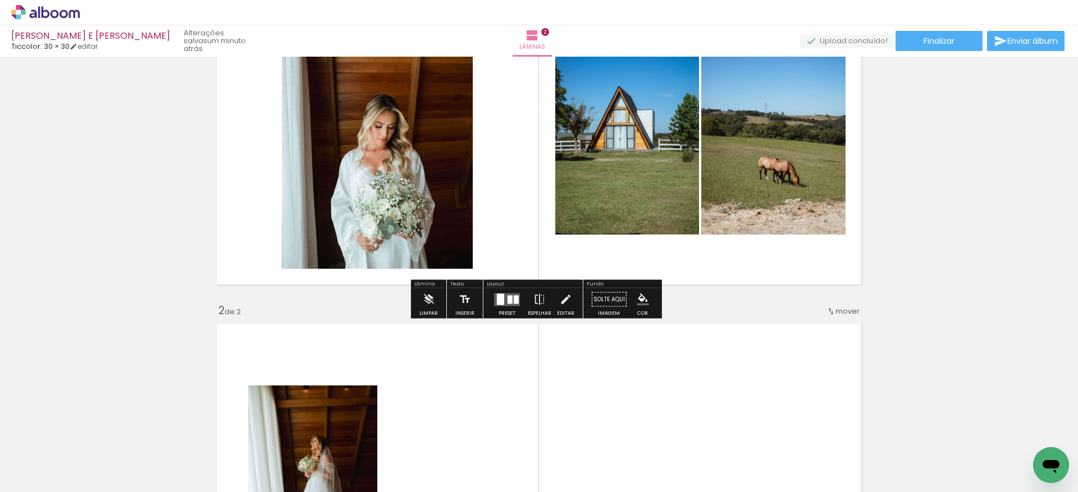
click at [502, 296] on quentale-layouter at bounding box center [507, 299] width 26 height 13
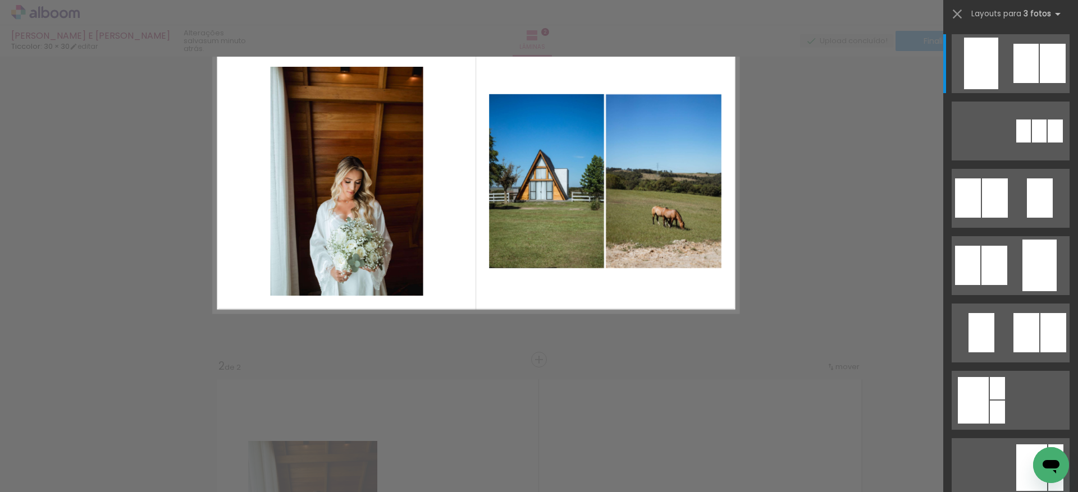
scroll to position [15, 0]
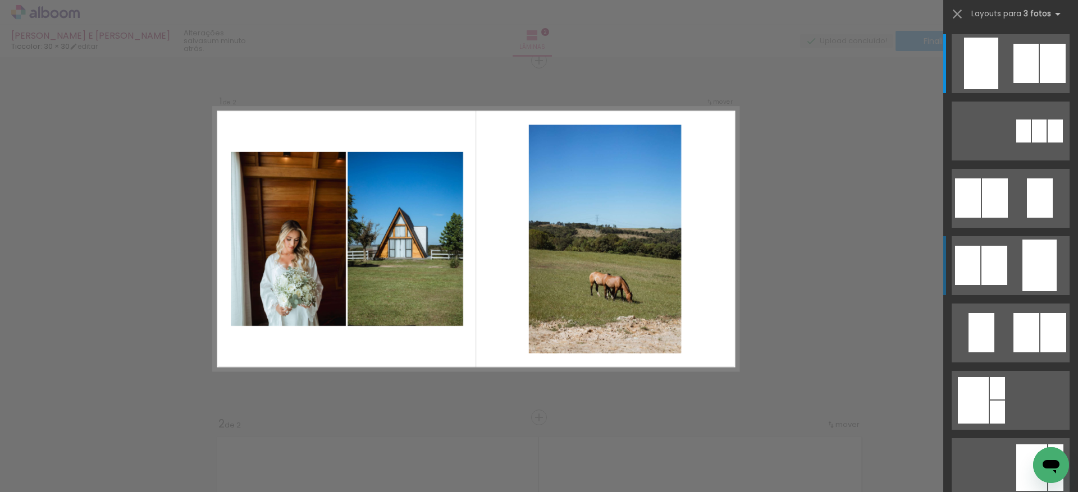
click at [1006, 267] on quentale-layouter at bounding box center [1011, 265] width 118 height 59
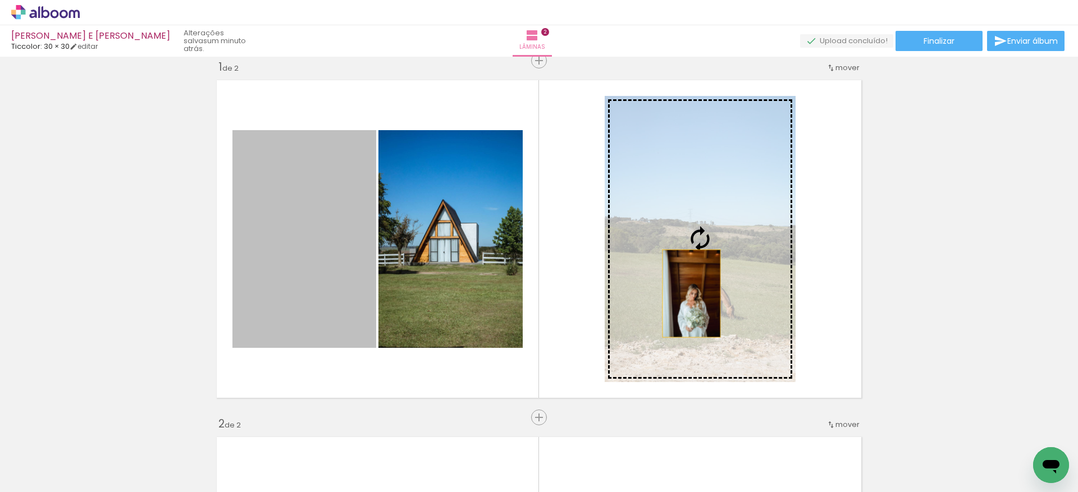
drag, startPoint x: 317, startPoint y: 271, endPoint x: 693, endPoint y: 290, distance: 376.6
click at [0, 0] on slot at bounding box center [0, 0] width 0 height 0
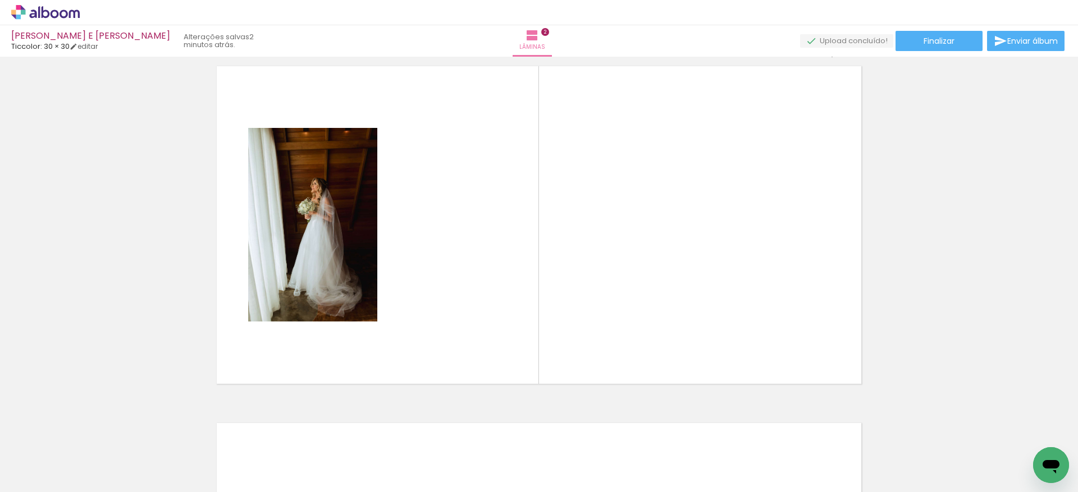
scroll to position [0, 515]
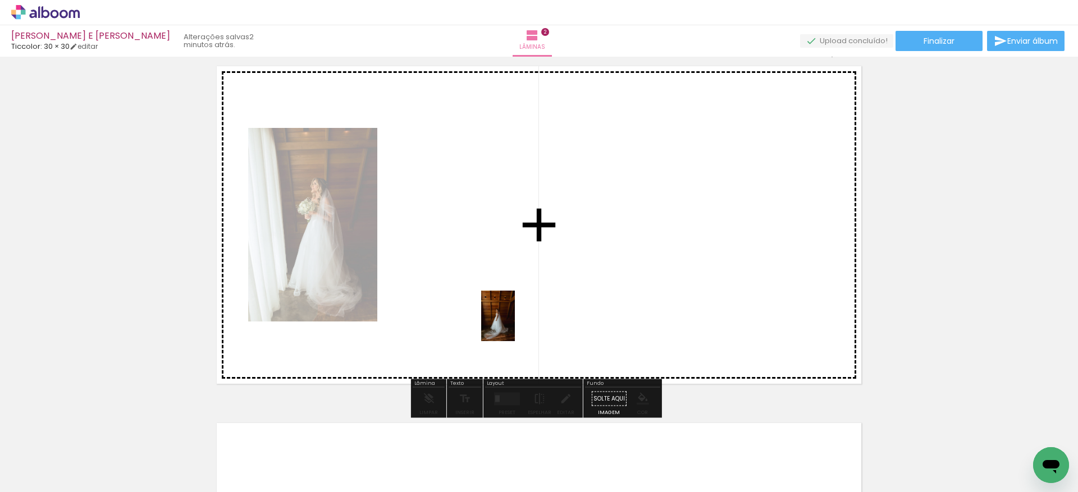
drag, startPoint x: 362, startPoint y: 471, endPoint x: 515, endPoint y: 324, distance: 212.4
click at [515, 324] on quentale-workspace at bounding box center [539, 246] width 1078 height 492
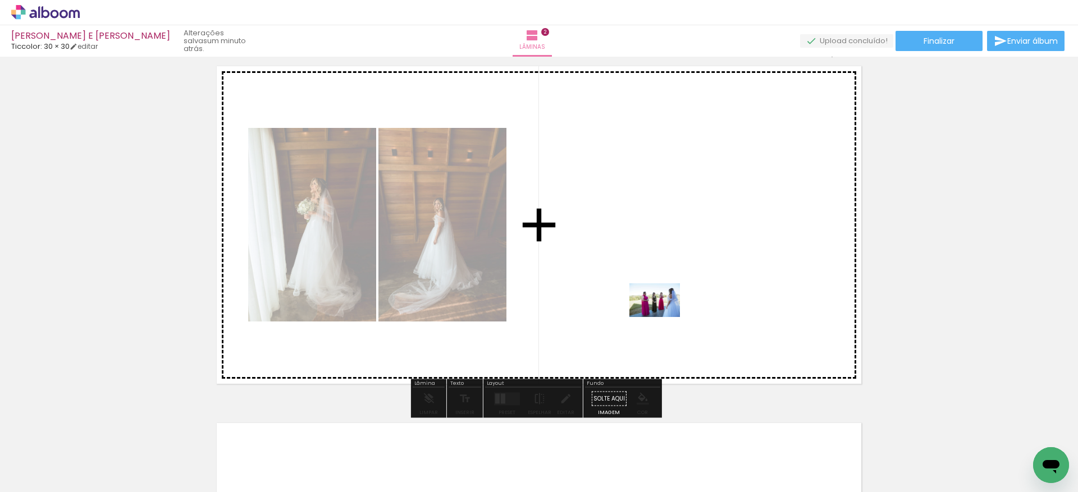
drag, startPoint x: 861, startPoint y: 468, endPoint x: 663, endPoint y: 317, distance: 249.5
click at [663, 317] on quentale-workspace at bounding box center [539, 246] width 1078 height 492
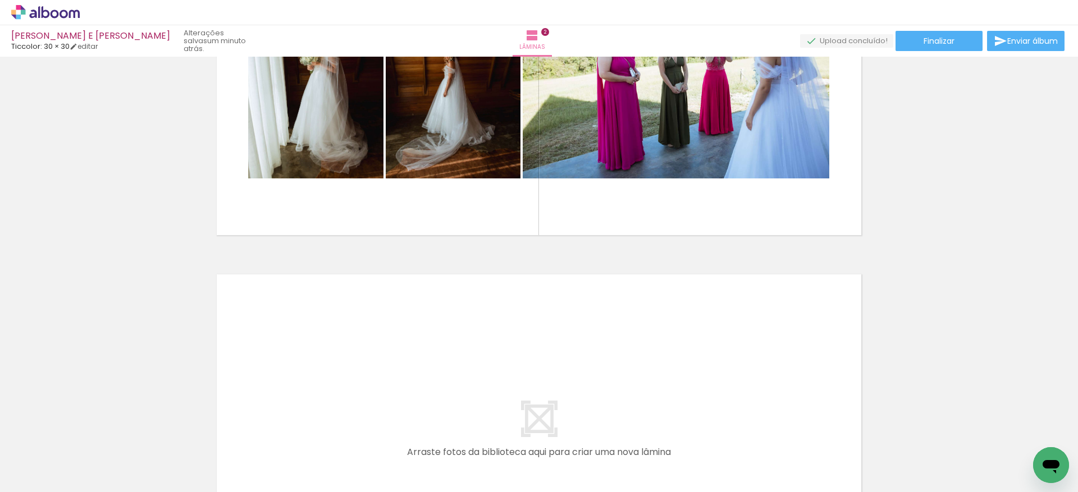
scroll to position [749, 0]
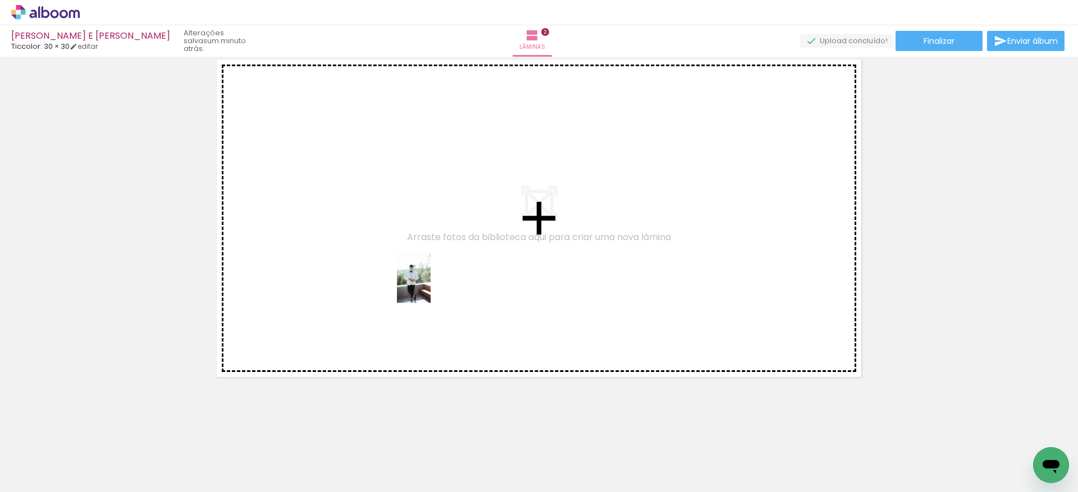
drag, startPoint x: 611, startPoint y: 460, endPoint x: 430, endPoint y: 287, distance: 250.2
click at [431, 286] on quentale-workspace at bounding box center [539, 246] width 1078 height 492
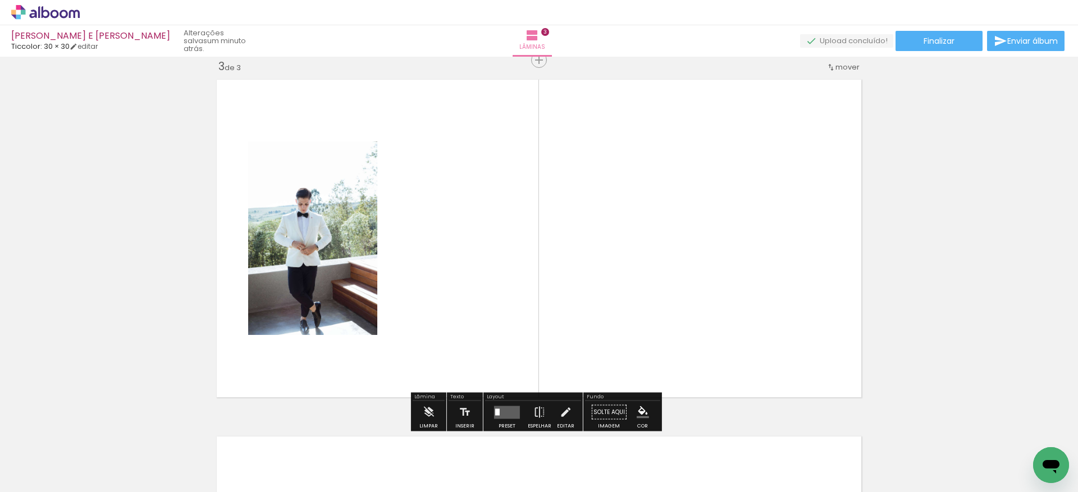
scroll to position [729, 0]
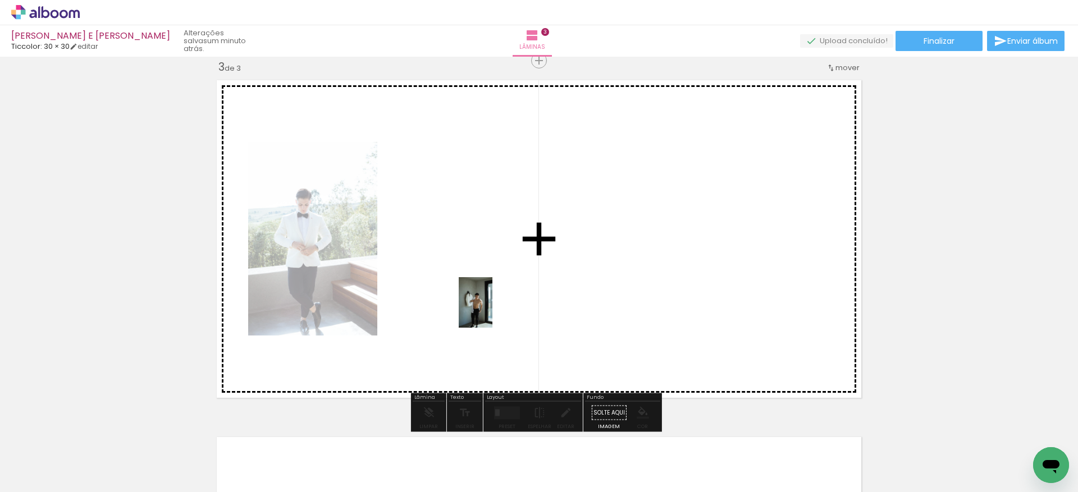
drag, startPoint x: 669, startPoint y: 477, endPoint x: 492, endPoint y: 311, distance: 241.9
click at [492, 311] on quentale-workspace at bounding box center [539, 246] width 1078 height 492
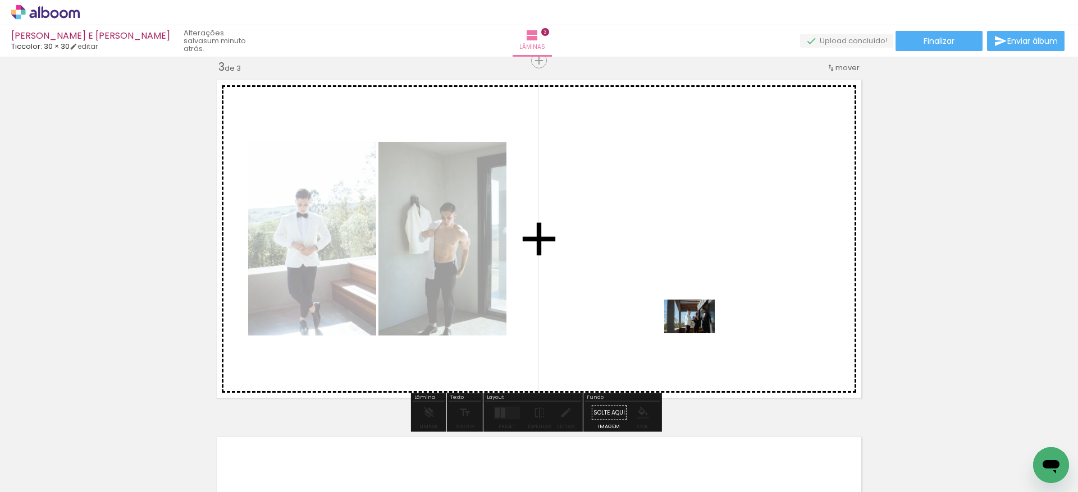
drag, startPoint x: 791, startPoint y: 460, endPoint x: 698, endPoint y: 333, distance: 157.4
click at [698, 333] on quentale-workspace at bounding box center [539, 246] width 1078 height 492
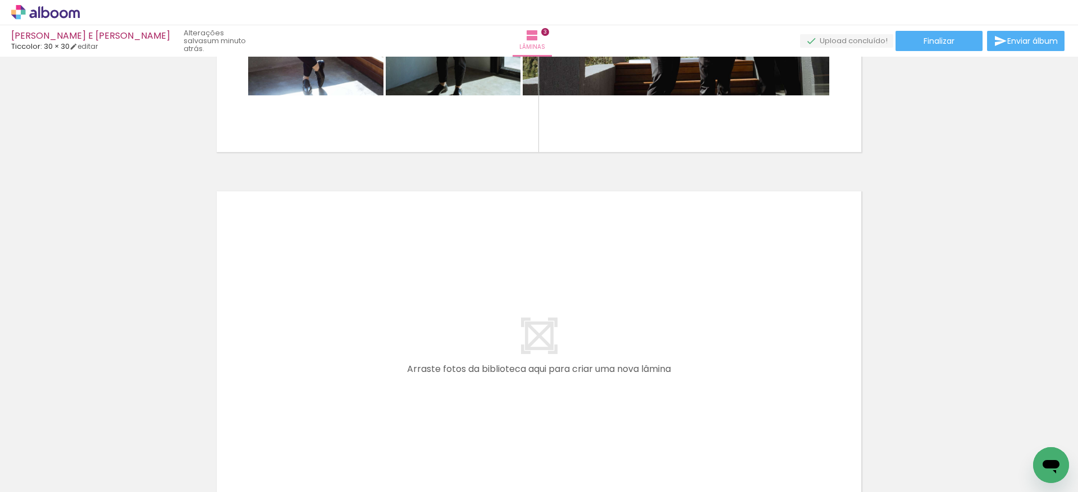
scroll to position [0, 0]
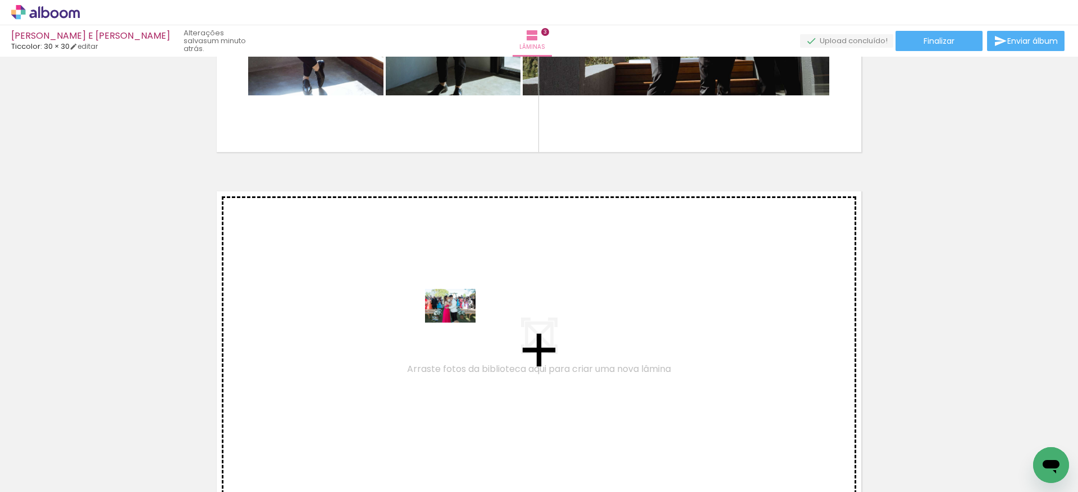
drag, startPoint x: 948, startPoint y: 465, endPoint x: 459, endPoint y: 323, distance: 509.2
click at [459, 323] on quentale-workspace at bounding box center [539, 246] width 1078 height 492
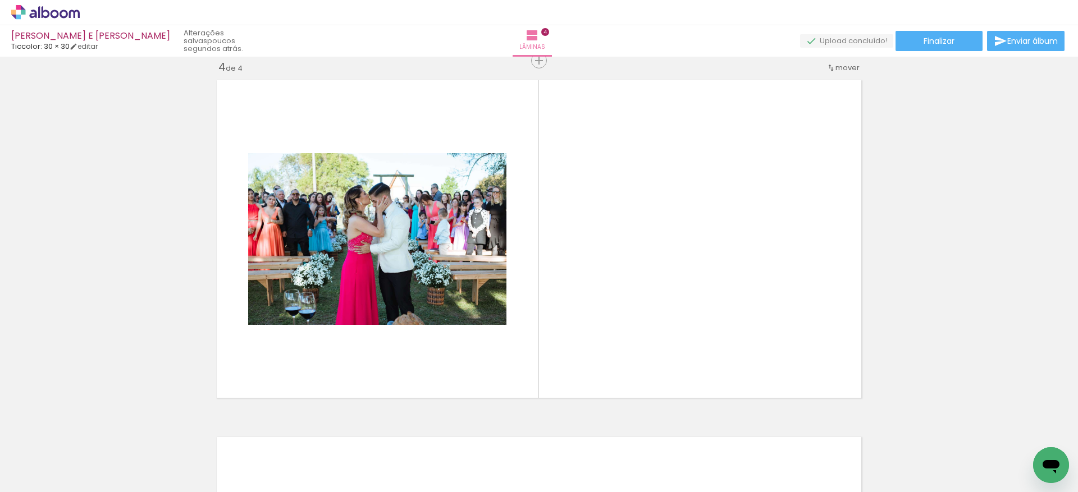
scroll to position [0, 1216]
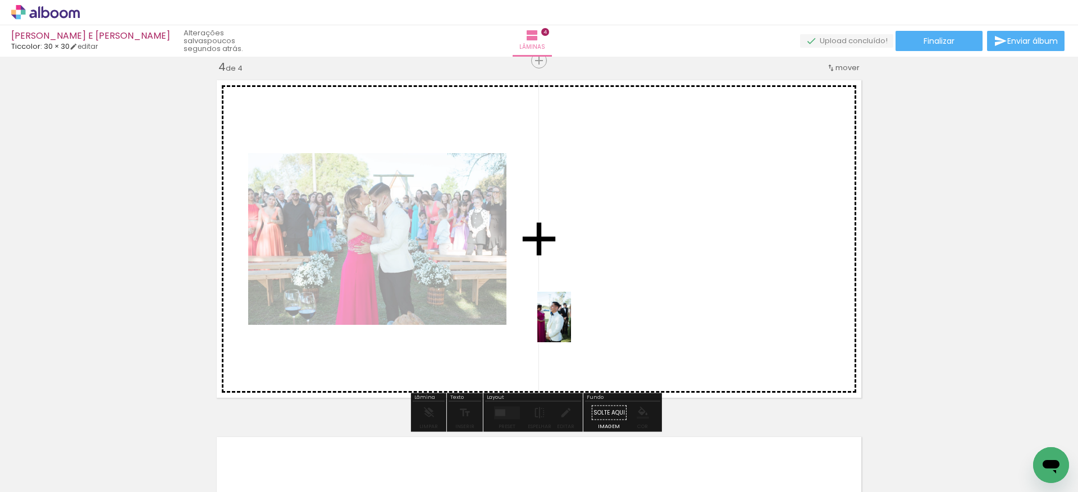
drag, startPoint x: 909, startPoint y: 470, endPoint x: 571, endPoint y: 325, distance: 367.7
click at [571, 325] on quentale-workspace at bounding box center [539, 246] width 1078 height 492
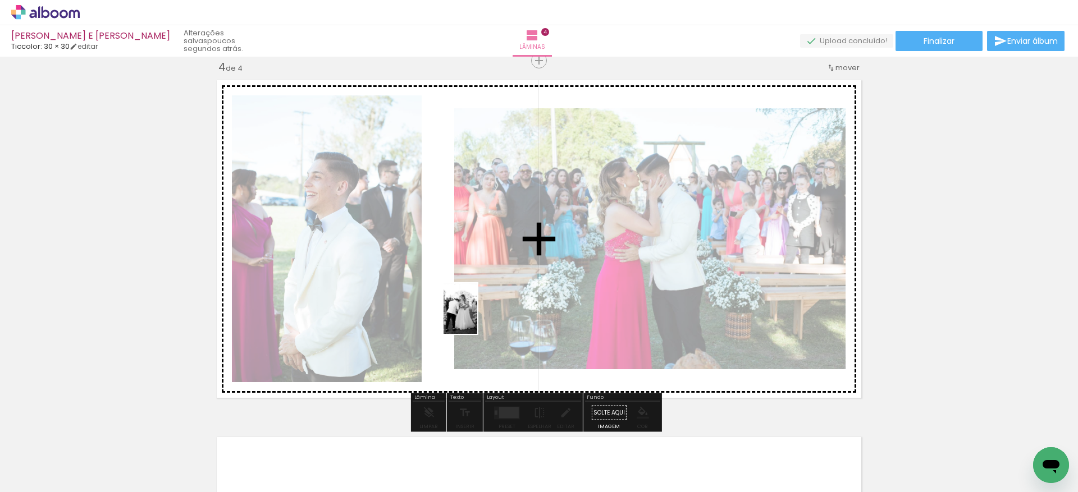
drag, startPoint x: 843, startPoint y: 469, endPoint x: 477, endPoint y: 317, distance: 395.6
click at [477, 317] on quentale-workspace at bounding box center [539, 246] width 1078 height 492
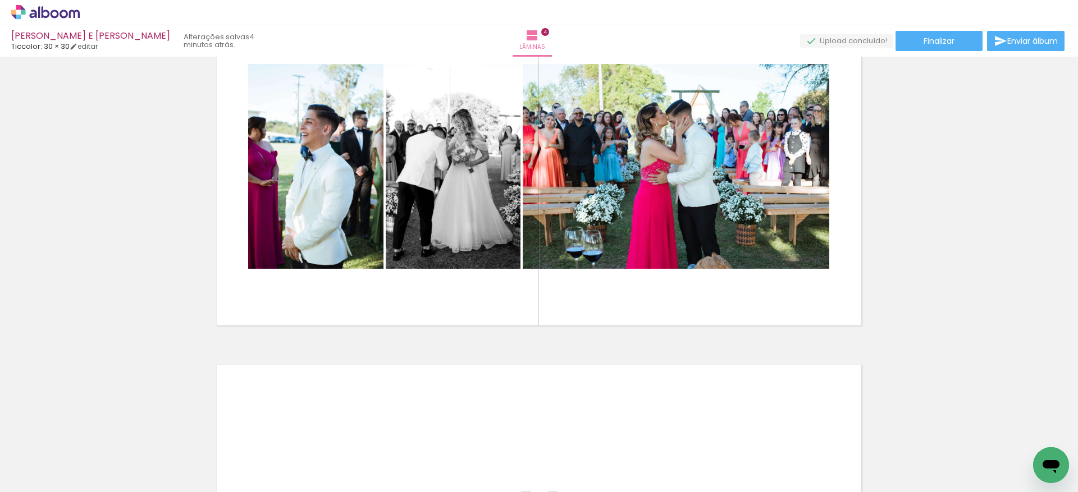
scroll to position [1156, 0]
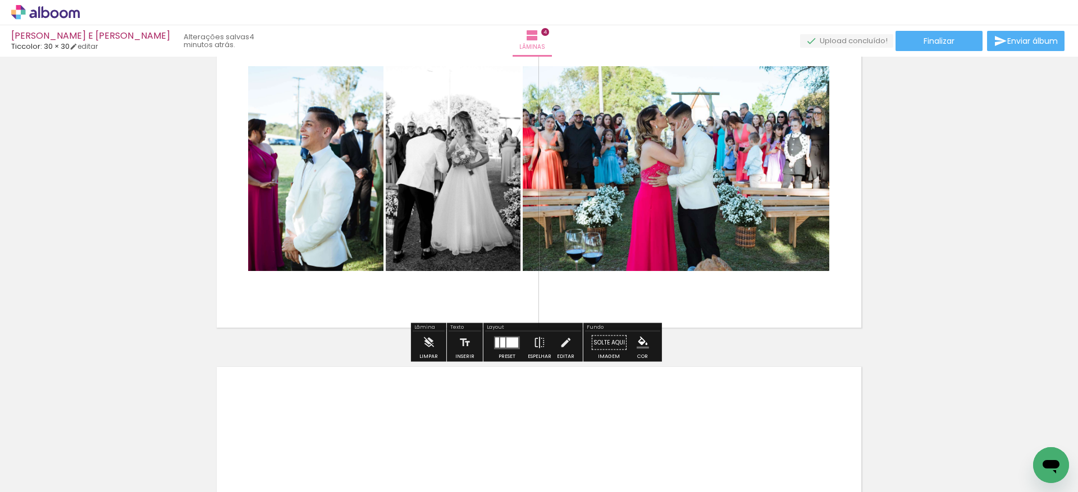
click at [518, 341] on div at bounding box center [507, 343] width 30 height 22
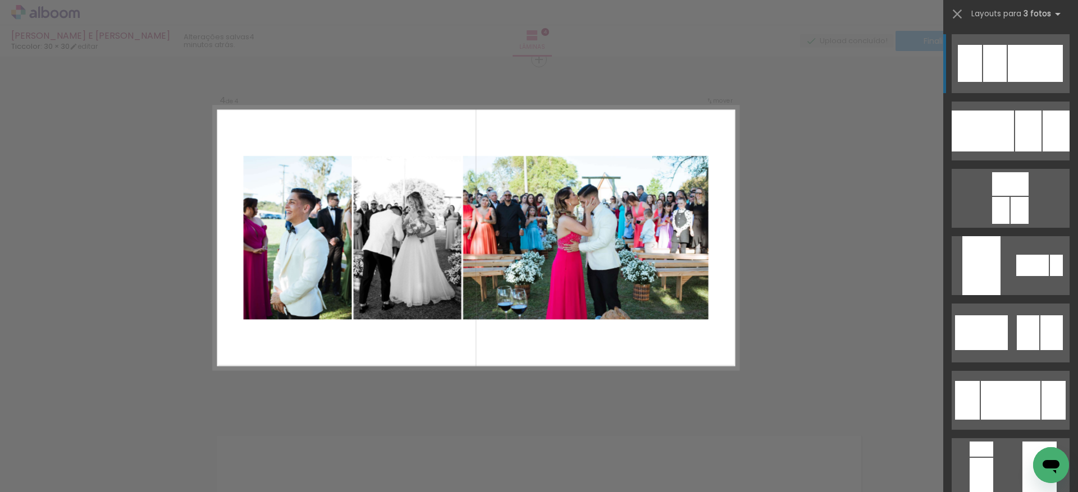
scroll to position [1086, 0]
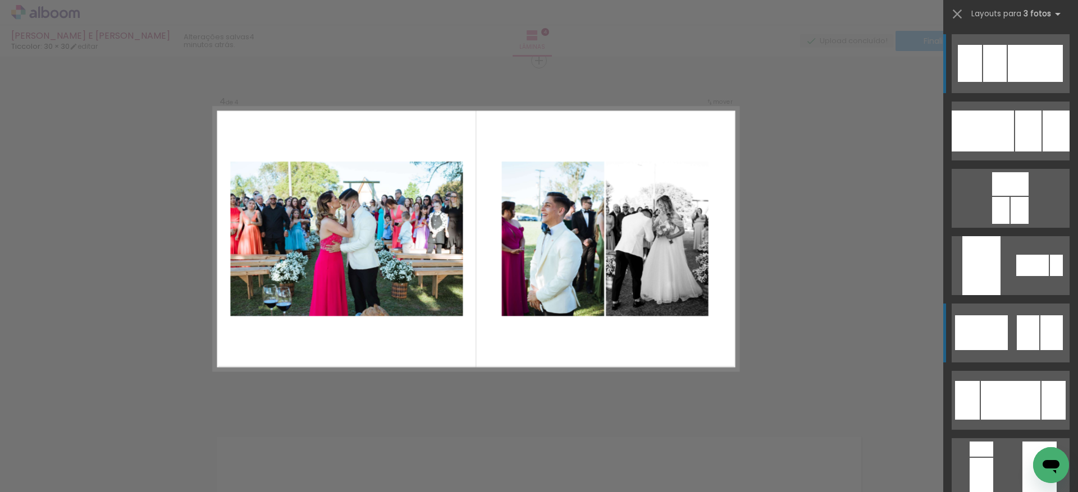
click at [1000, 335] on div at bounding box center [981, 332] width 53 height 35
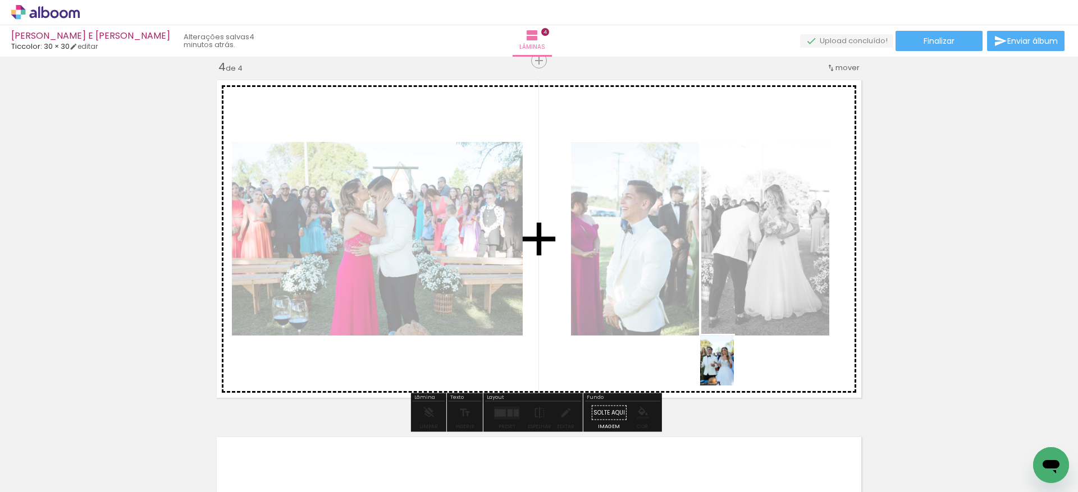
drag, startPoint x: 626, startPoint y: 464, endPoint x: 734, endPoint y: 369, distance: 143.6
click at [734, 369] on quentale-workspace at bounding box center [539, 246] width 1078 height 492
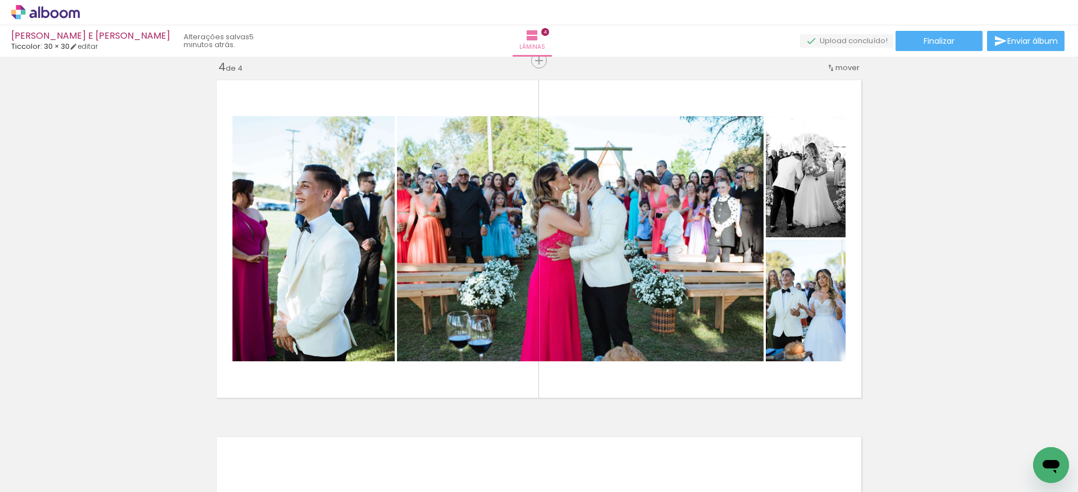
click at [43, 458] on input "Todas as fotos" at bounding box center [31, 459] width 43 height 10
click at [0, 0] on slot "Não utilizadas" at bounding box center [0, 0] width 0 height 0
type input "Não utilizadas"
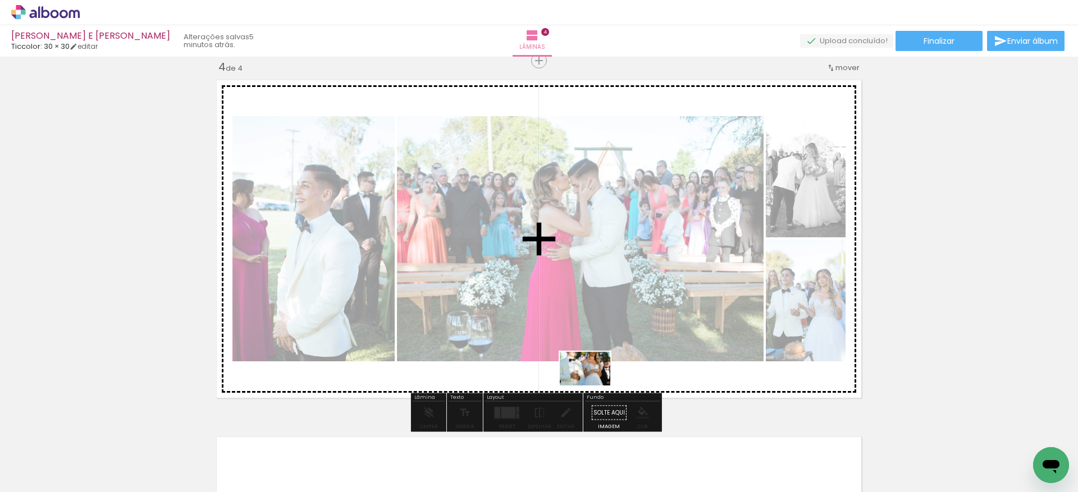
drag, startPoint x: 534, startPoint y: 460, endPoint x: 593, endPoint y: 386, distance: 95.0
click at [593, 386] on quentale-workspace at bounding box center [539, 246] width 1078 height 492
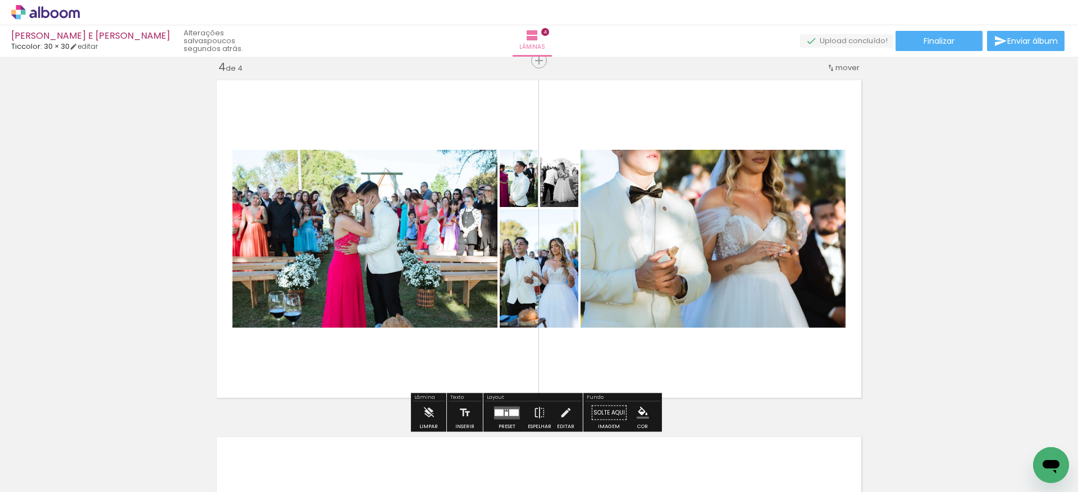
click at [495, 409] on div at bounding box center [499, 412] width 9 height 7
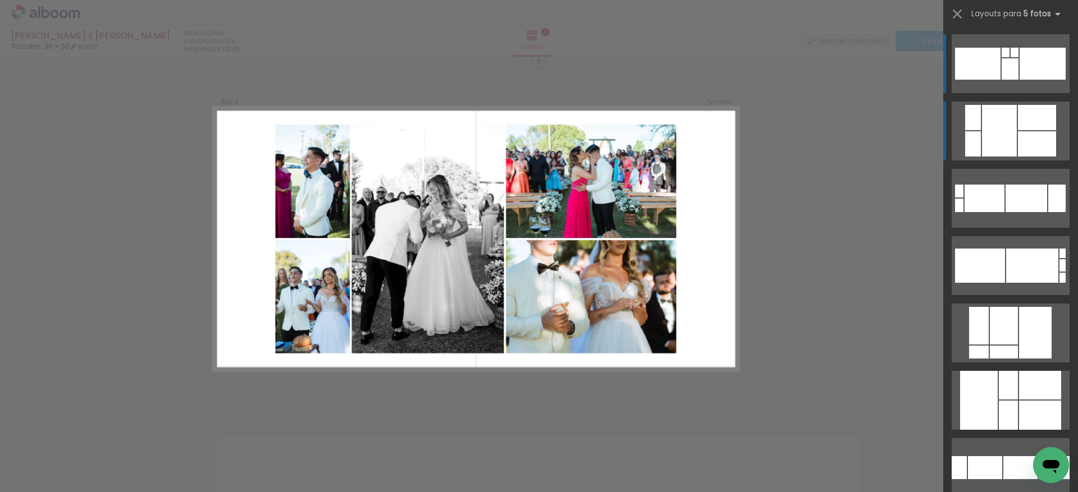
click at [1008, 147] on div at bounding box center [999, 131] width 35 height 52
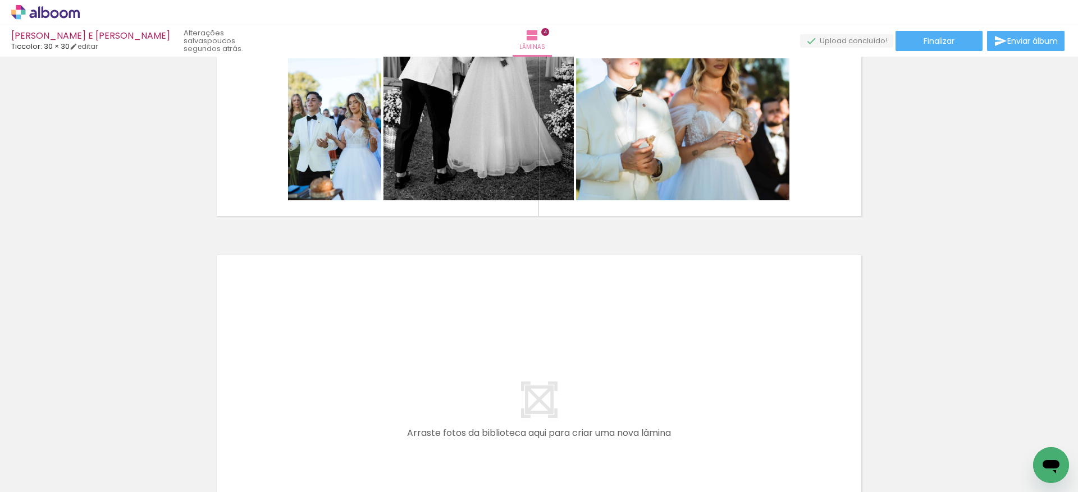
scroll to position [0, 652]
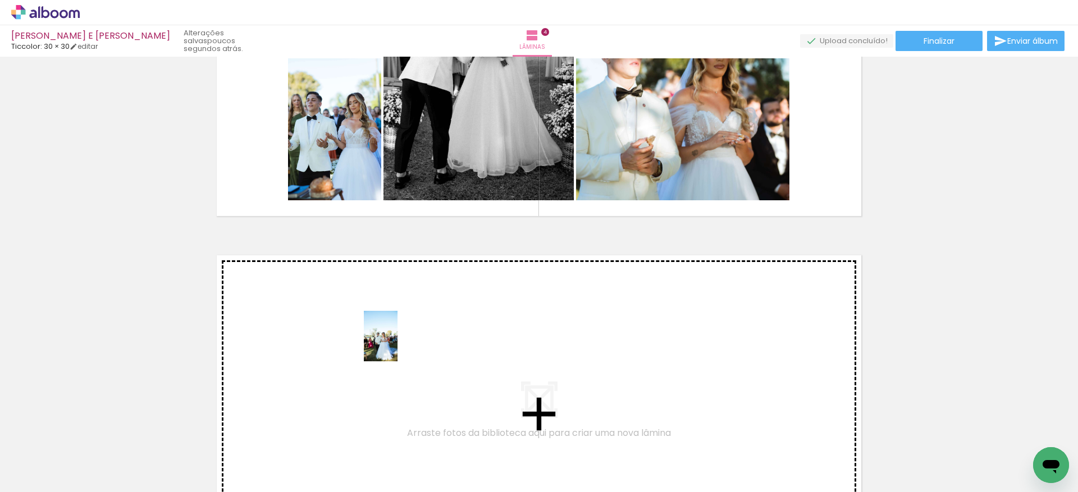
drag, startPoint x: 726, startPoint y: 460, endPoint x: 390, endPoint y: 344, distance: 356.0
click at [390, 344] on quentale-workspace at bounding box center [539, 246] width 1078 height 492
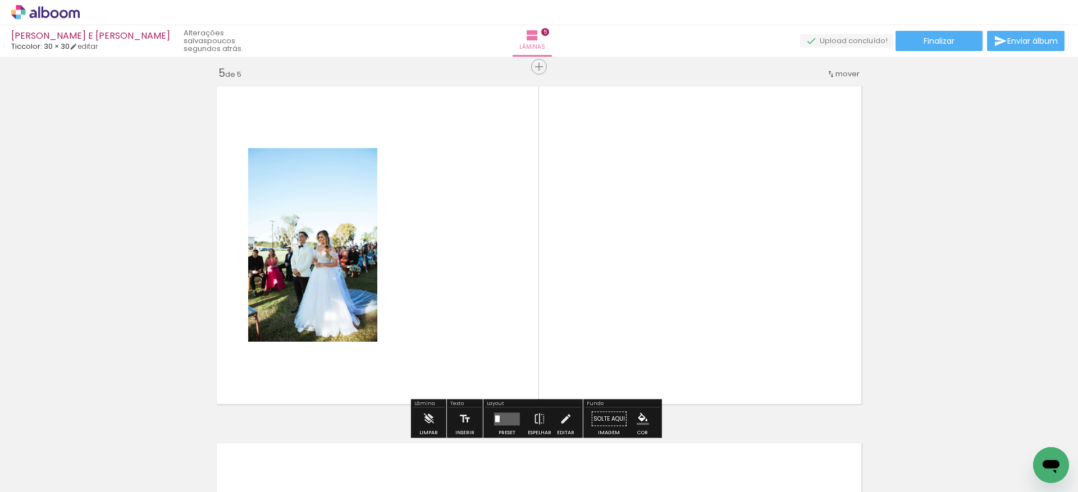
scroll to position [1443, 0]
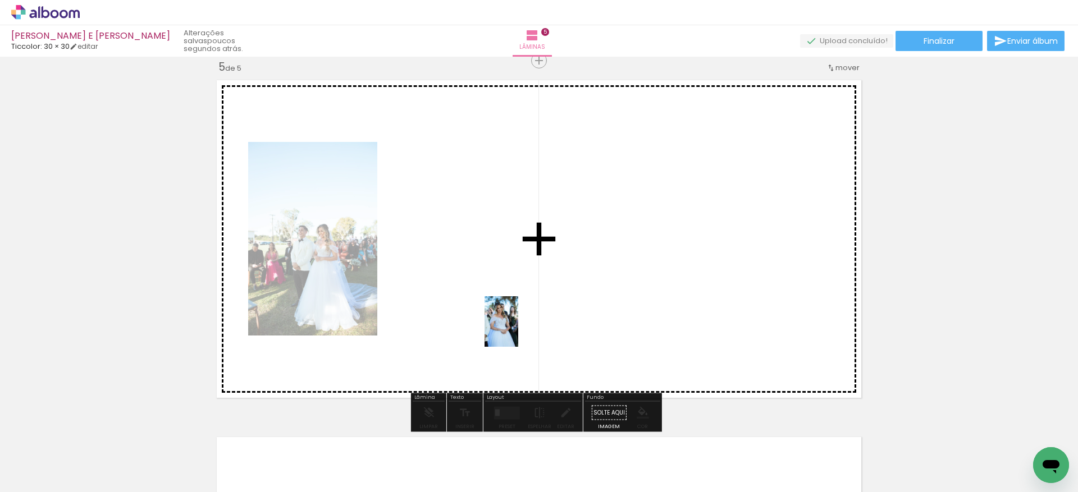
drag, startPoint x: 777, startPoint y: 460, endPoint x: 518, endPoint y: 330, distance: 290.0
click at [518, 330] on quentale-workspace at bounding box center [539, 246] width 1078 height 492
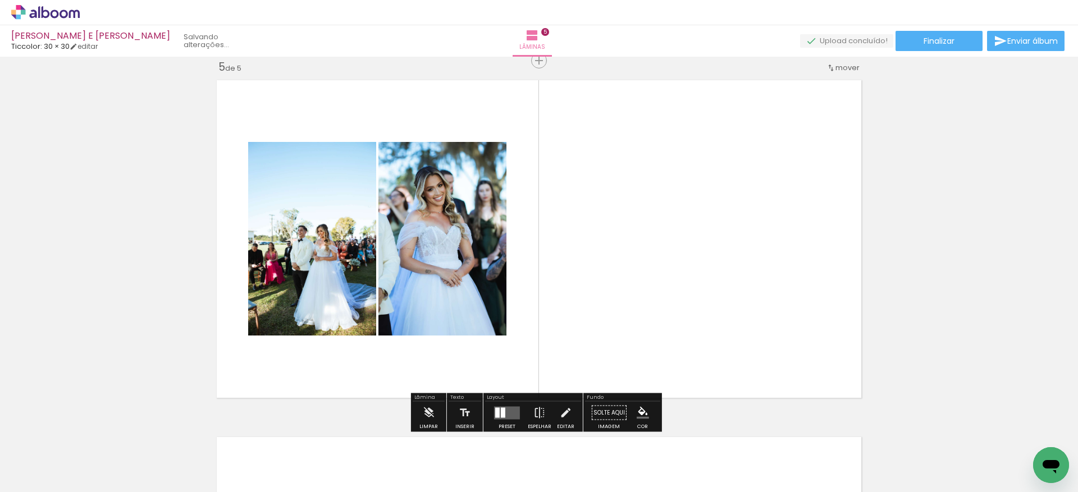
scroll to position [0, 527]
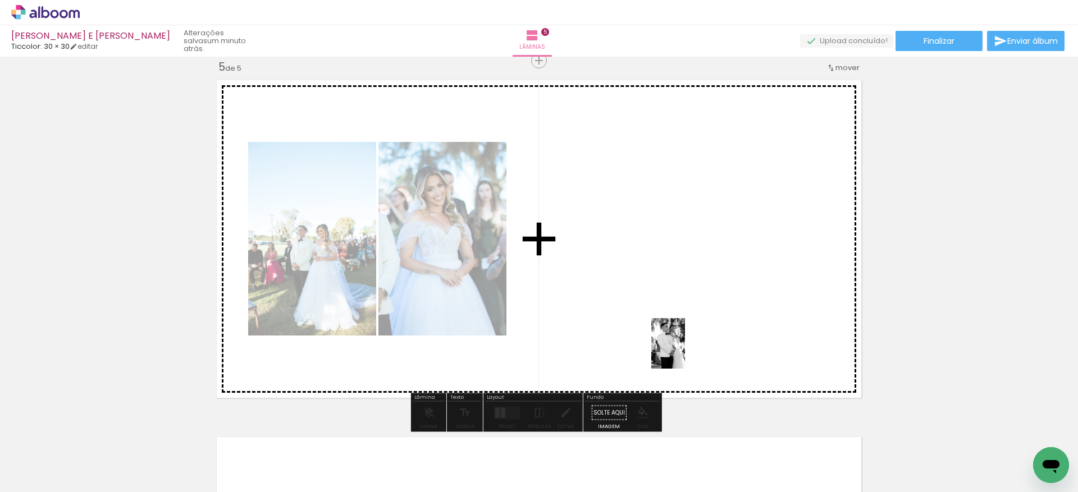
drag, startPoint x: 777, startPoint y: 465, endPoint x: 685, endPoint y: 352, distance: 145.6
click at [685, 352] on quentale-workspace at bounding box center [539, 246] width 1078 height 492
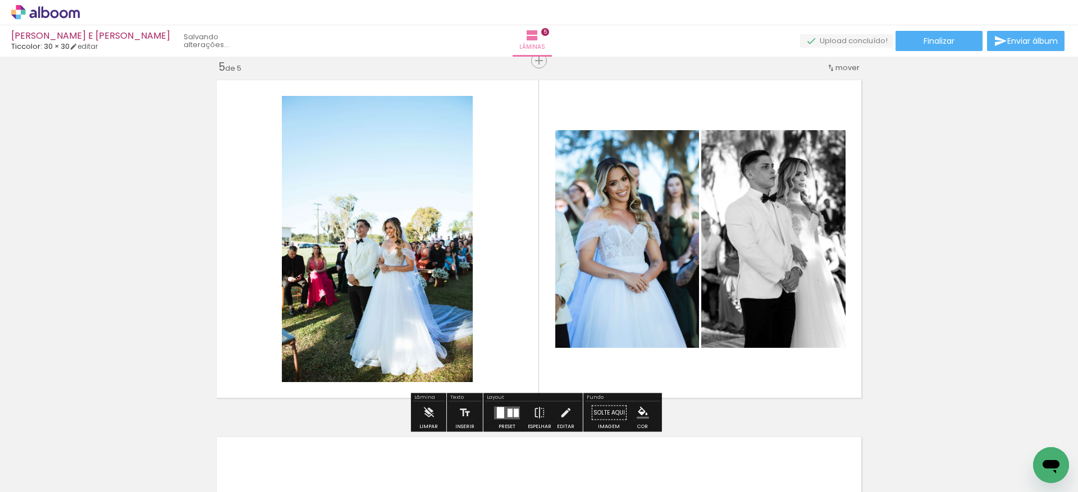
scroll to position [0, 464]
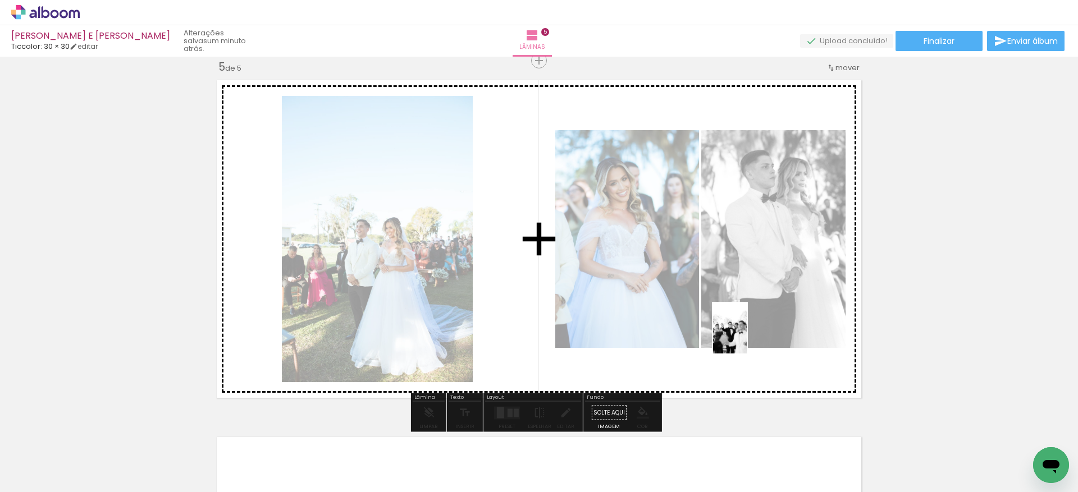
drag, startPoint x: 917, startPoint y: 467, endPoint x: 747, endPoint y: 337, distance: 214.7
click at [747, 337] on quentale-workspace at bounding box center [539, 246] width 1078 height 492
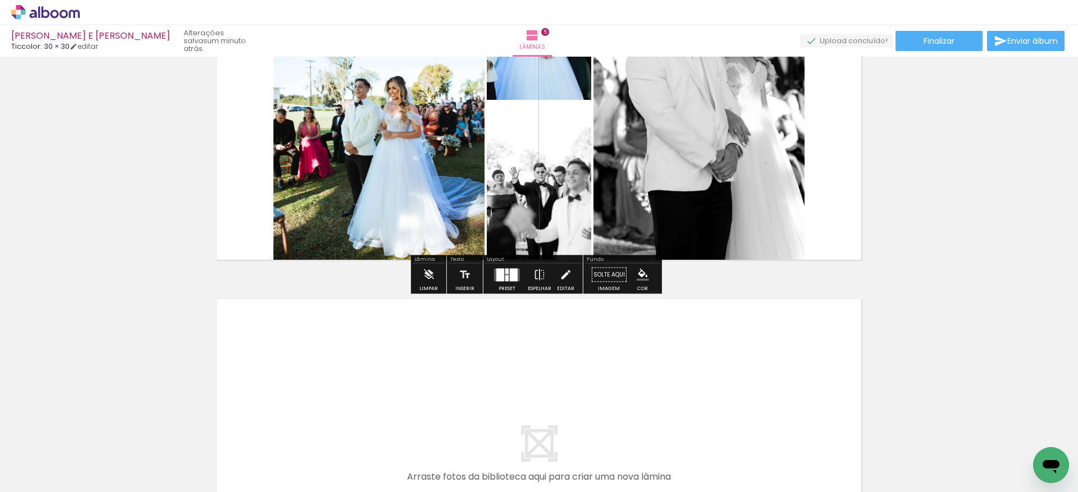
scroll to position [1820, 0]
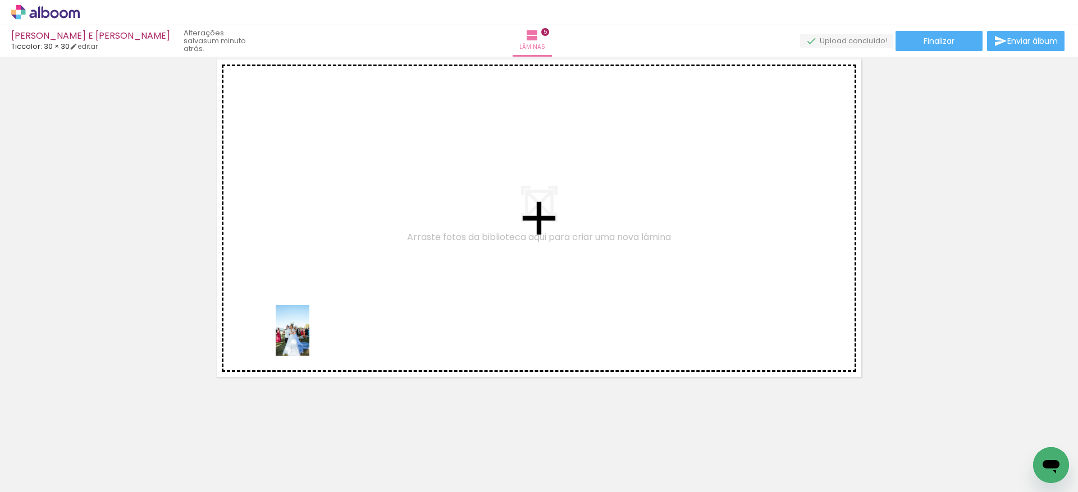
drag, startPoint x: 113, startPoint y: 472, endPoint x: 310, endPoint y: 337, distance: 238.4
click at [310, 337] on quentale-workspace at bounding box center [539, 246] width 1078 height 492
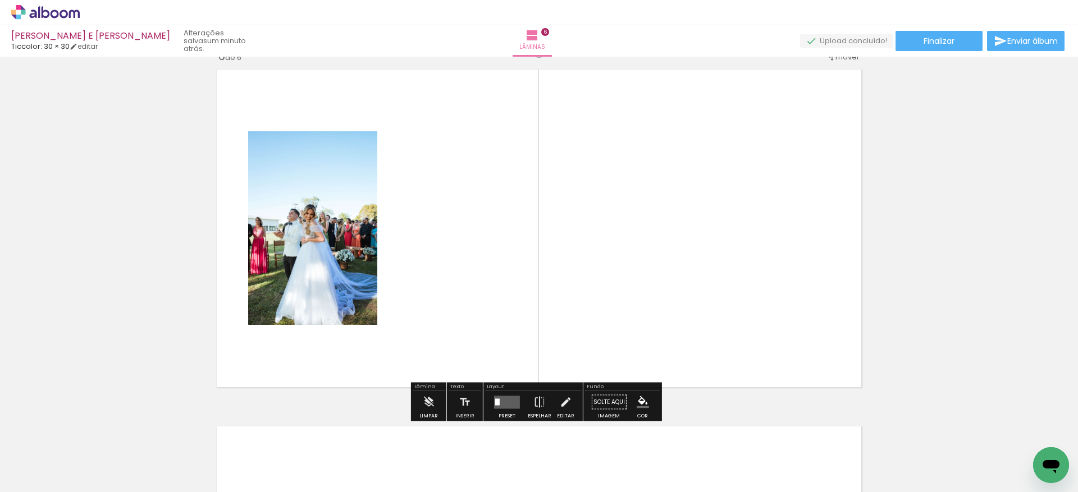
scroll to position [1800, 0]
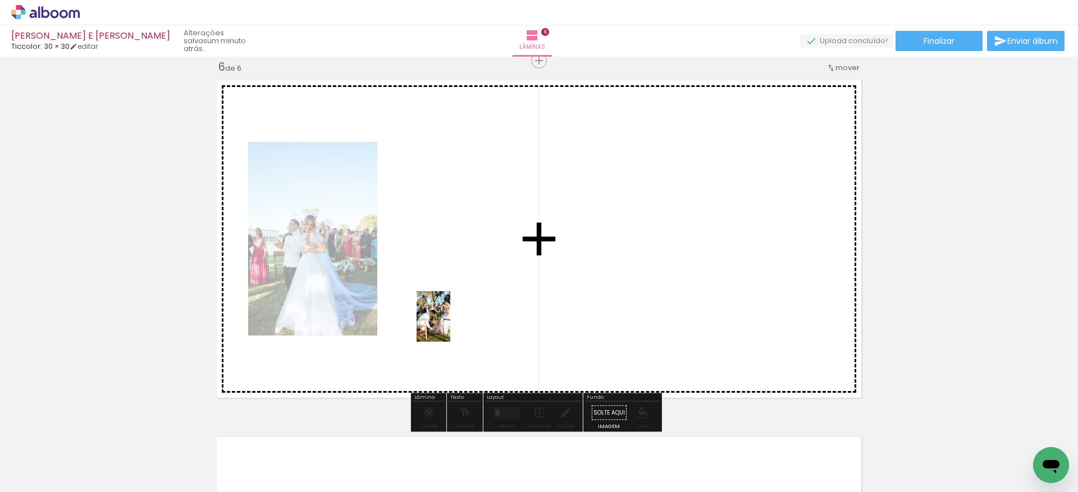
drag, startPoint x: 438, startPoint y: 474, endPoint x: 451, endPoint y: 322, distance: 152.7
click at [451, 322] on quentale-workspace at bounding box center [539, 246] width 1078 height 492
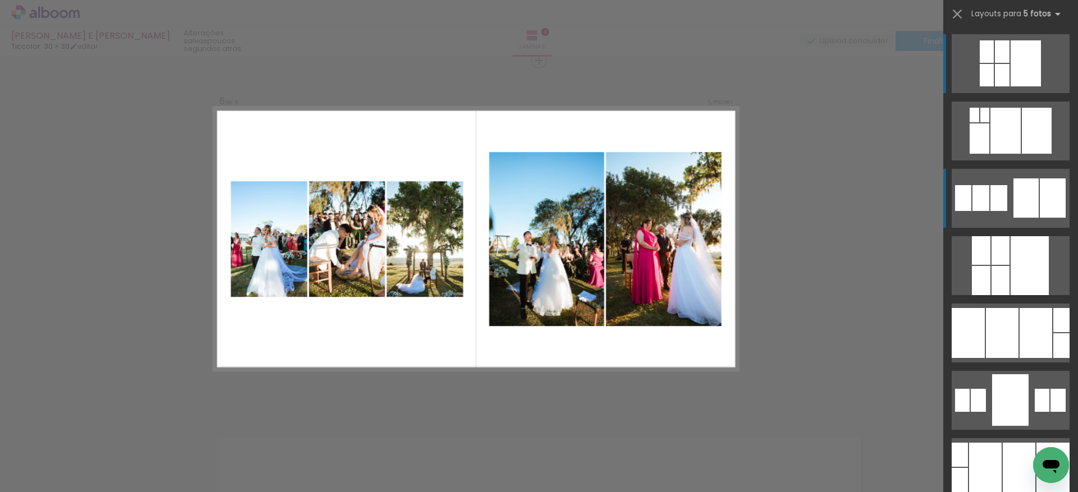
click at [1031, 209] on div at bounding box center [1025, 198] width 25 height 39
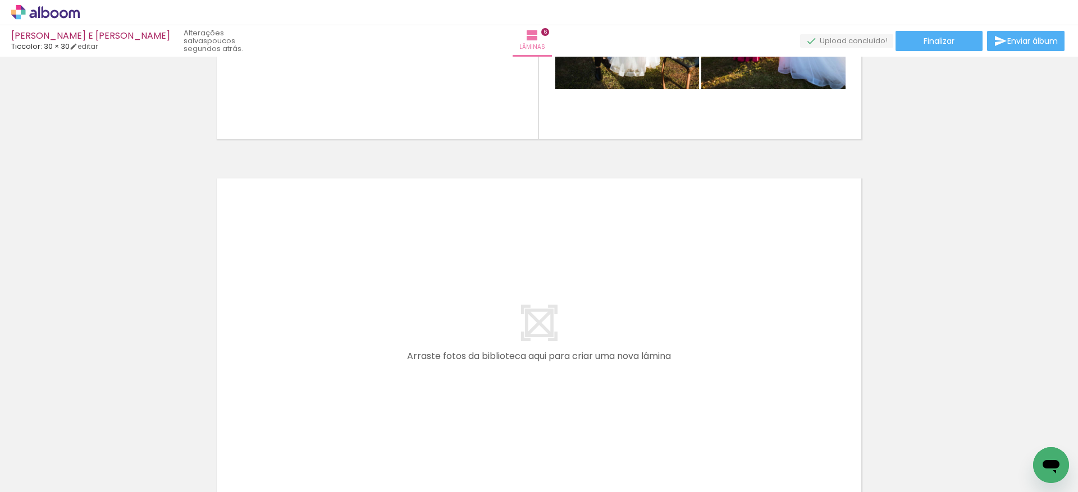
scroll to position [2075, 0]
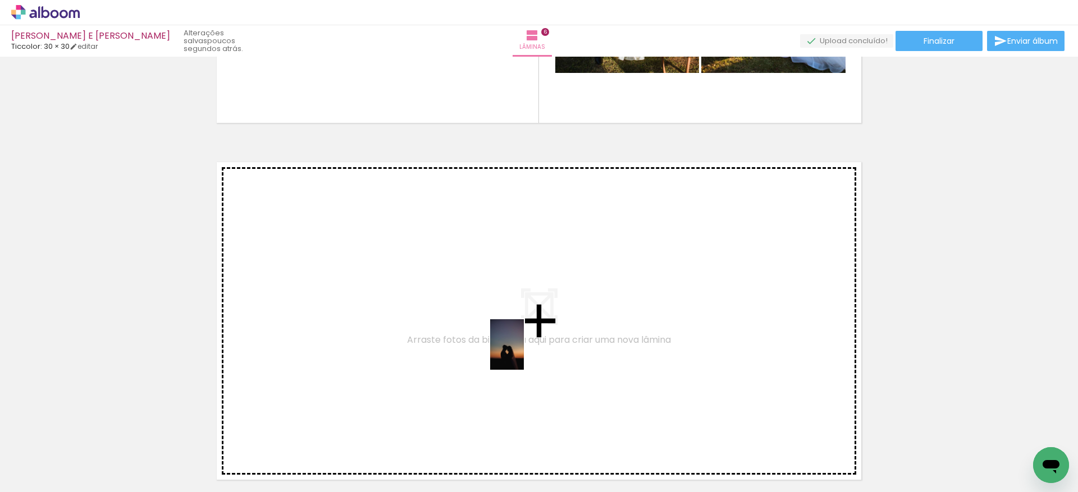
drag, startPoint x: 731, startPoint y: 469, endPoint x: 524, endPoint y: 353, distance: 237.5
click at [524, 353] on quentale-workspace at bounding box center [539, 246] width 1078 height 492
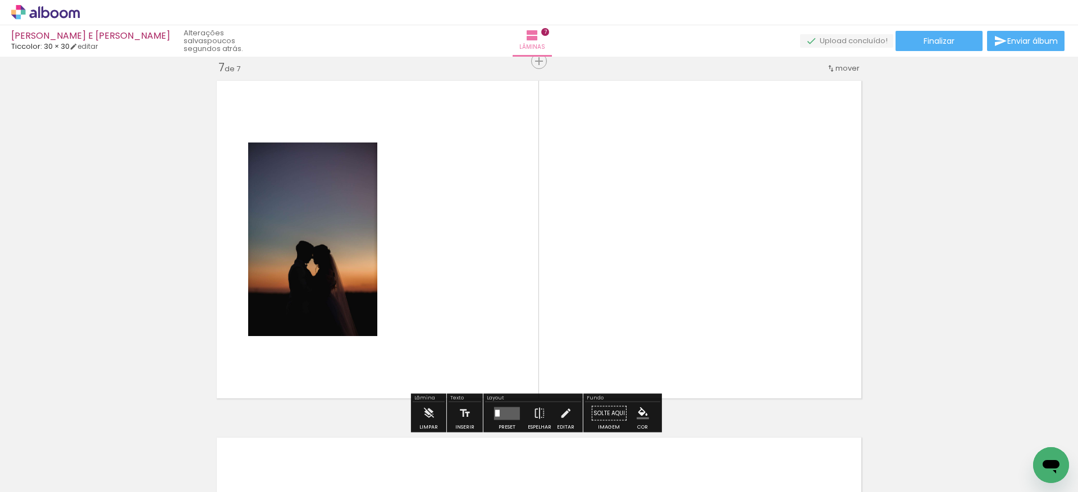
scroll to position [2157, 0]
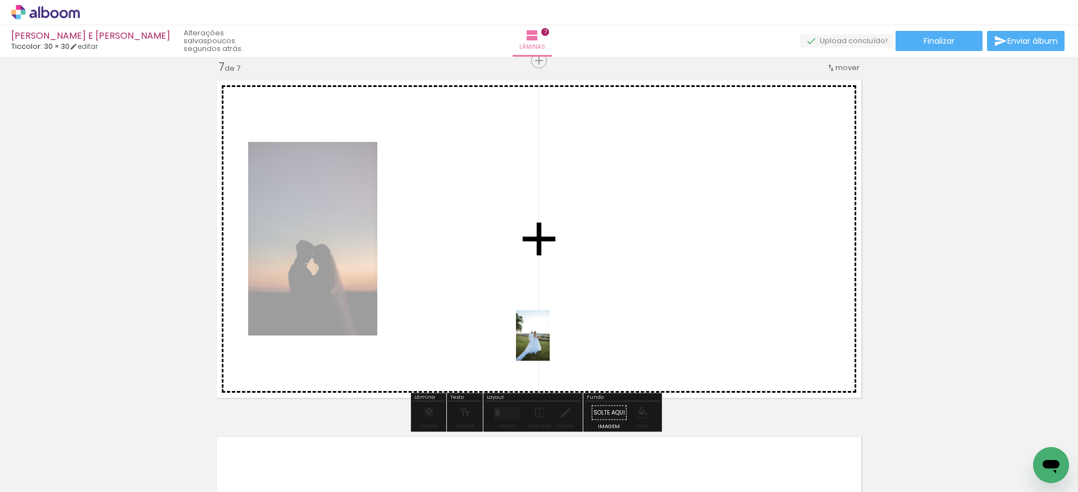
drag, startPoint x: 773, startPoint y: 466, endPoint x: 574, endPoint y: 363, distance: 224.2
click at [548, 342] on quentale-workspace at bounding box center [539, 246] width 1078 height 492
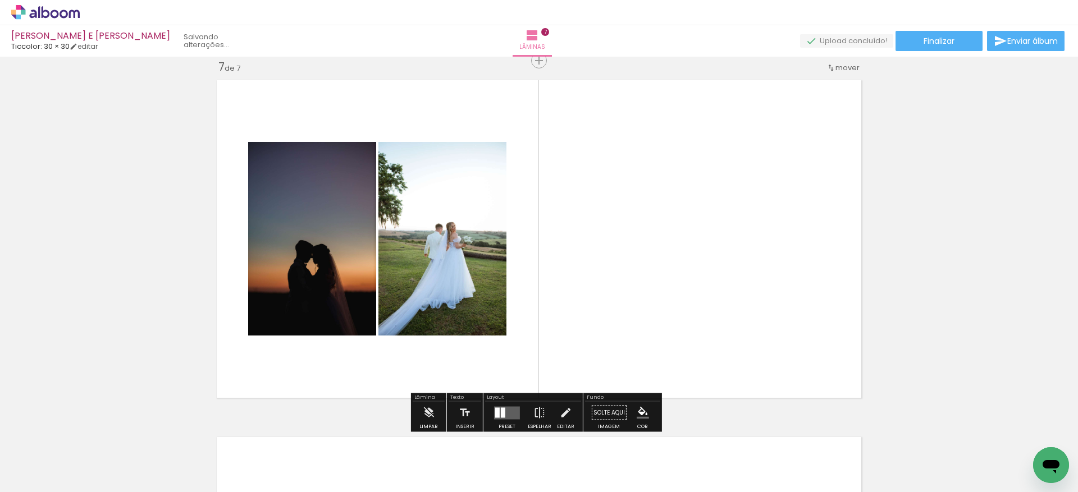
scroll to position [0, 0]
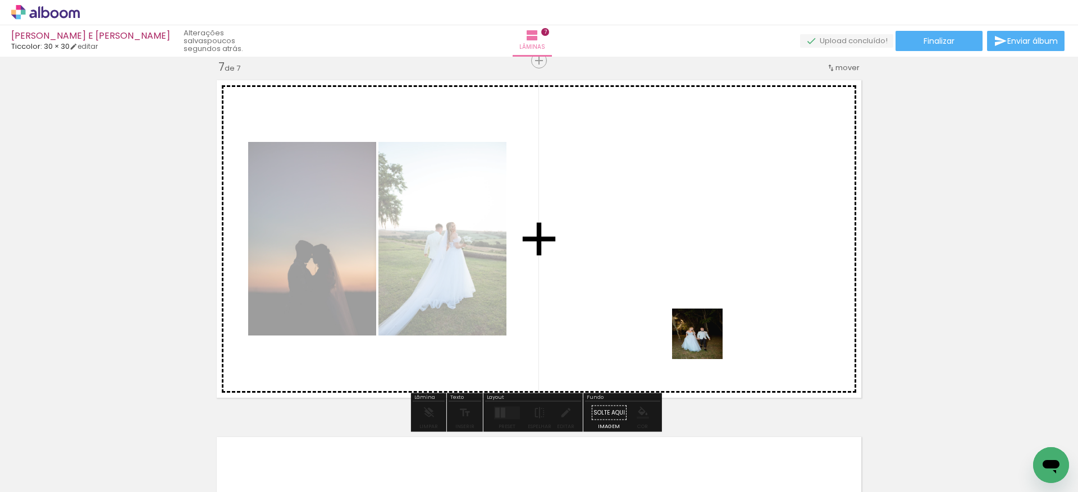
drag, startPoint x: 807, startPoint y: 466, endPoint x: 706, endPoint y: 342, distance: 159.9
click at [706, 342] on quentale-workspace at bounding box center [539, 246] width 1078 height 492
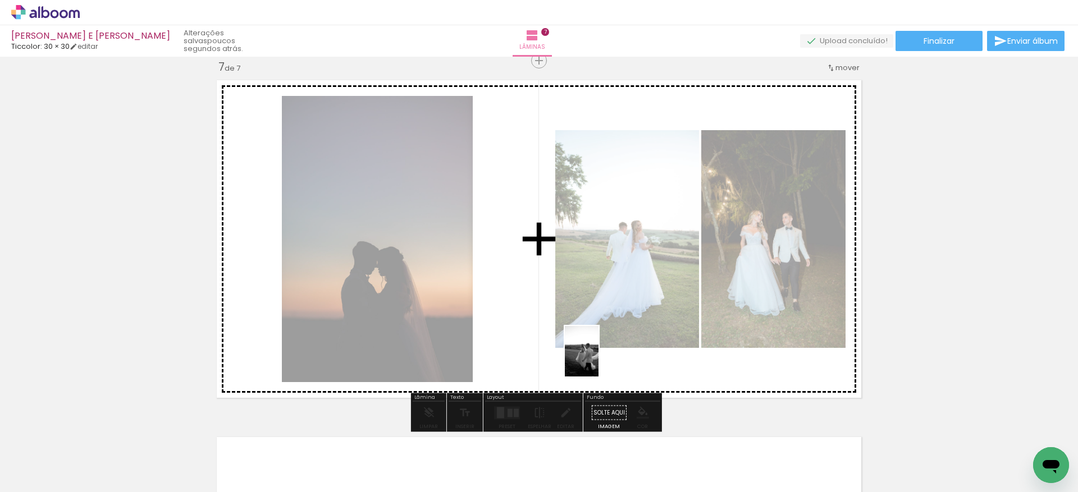
drag, startPoint x: 116, startPoint y: 460, endPoint x: 598, endPoint y: 360, distance: 493.1
click at [598, 360] on quentale-workspace at bounding box center [539, 246] width 1078 height 492
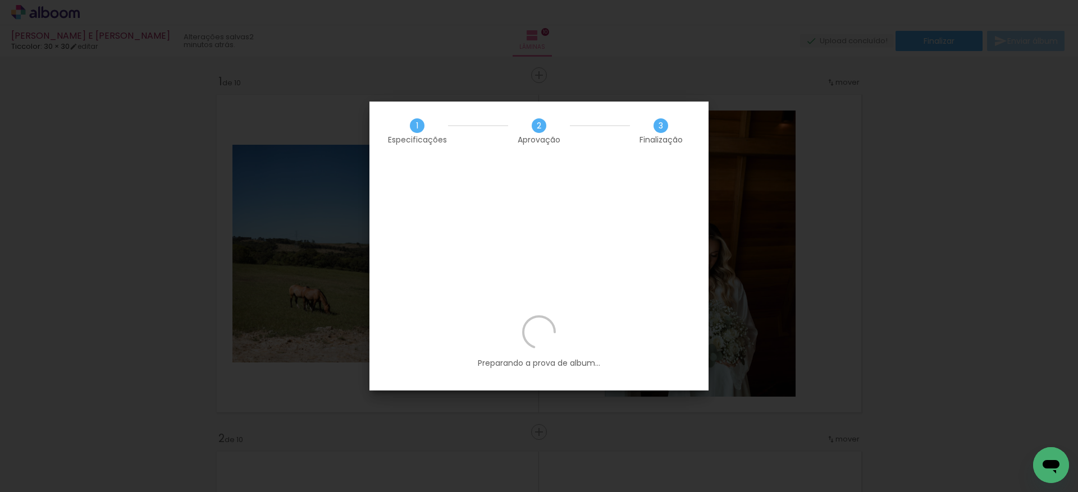
scroll to position [584, 0]
click at [857, 256] on iron-overlay-backdrop at bounding box center [539, 246] width 1078 height 492
click at [644, 315] on p "Preparando a prova de album..." at bounding box center [538, 341] width 305 height 53
drag, startPoint x: 766, startPoint y: 184, endPoint x: 742, endPoint y: 166, distance: 30.1
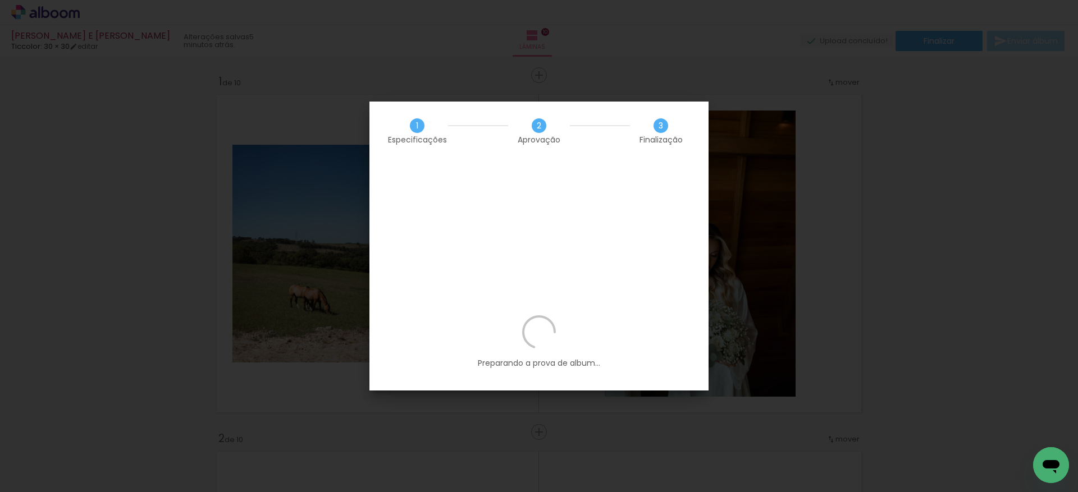
click at [767, 184] on iron-overlay-backdrop at bounding box center [539, 246] width 1078 height 492
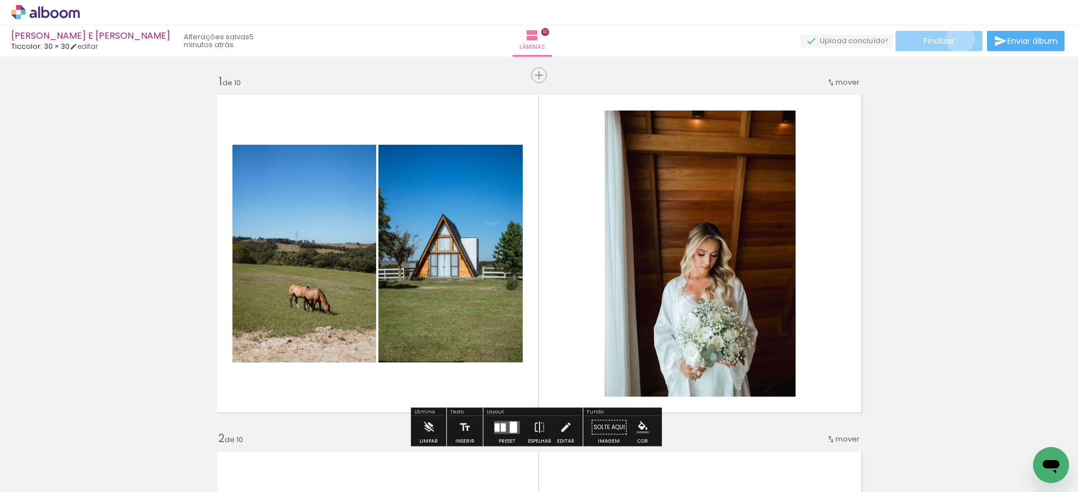
click at [956, 39] on paper-button "Finalizar" at bounding box center [938, 41] width 87 height 20
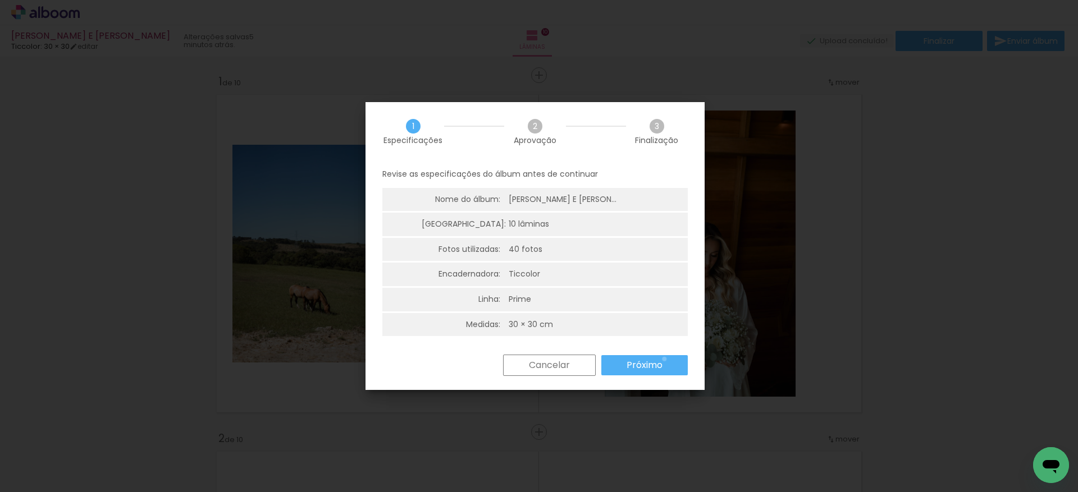
click at [664, 359] on paper-button "Próximo" at bounding box center [644, 365] width 86 height 20
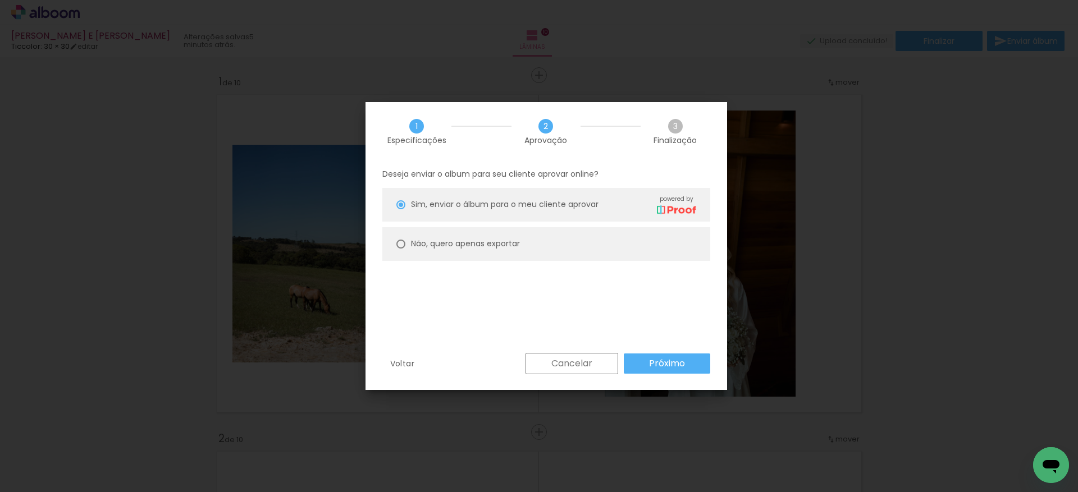
click at [0, 0] on slot "Próximo" at bounding box center [0, 0] width 0 height 0
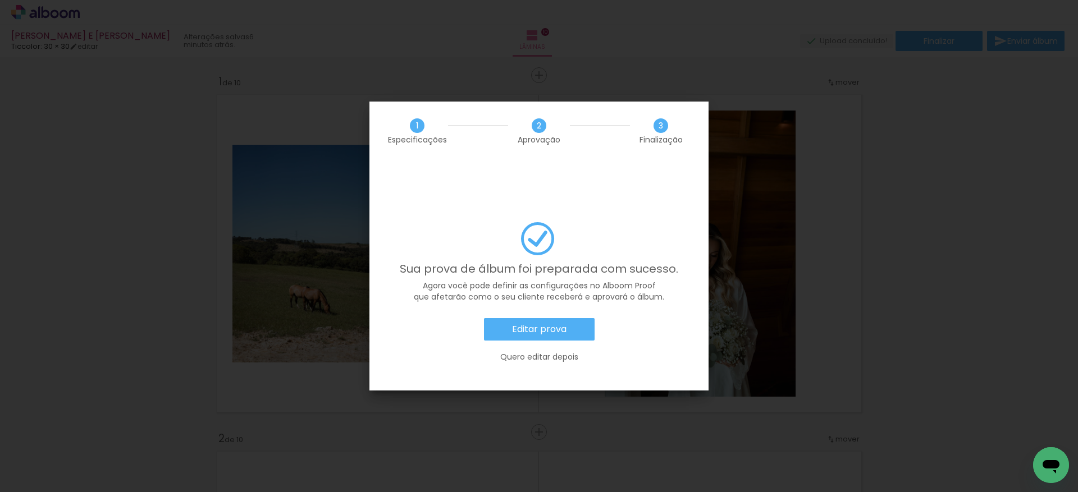
click at [0, 0] on slot "Editar prova" at bounding box center [0, 0] width 0 height 0
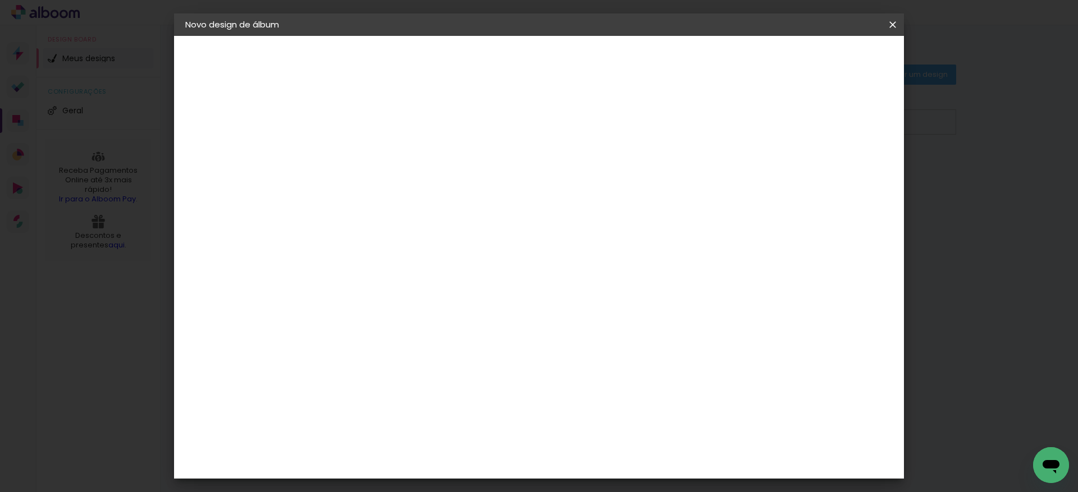
click at [934, 90] on iron-overlay-backdrop at bounding box center [539, 246] width 1078 height 492
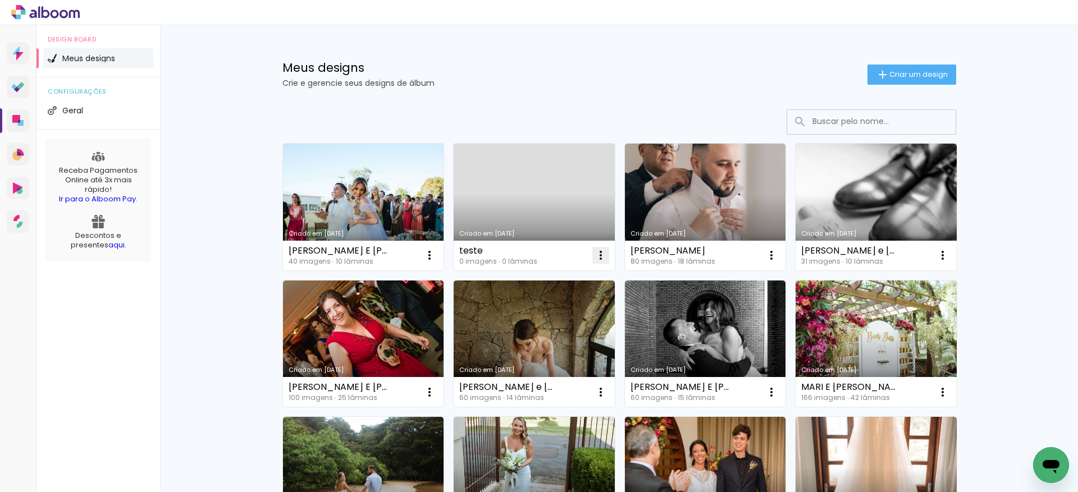
click at [596, 251] on iron-icon at bounding box center [600, 255] width 13 height 13
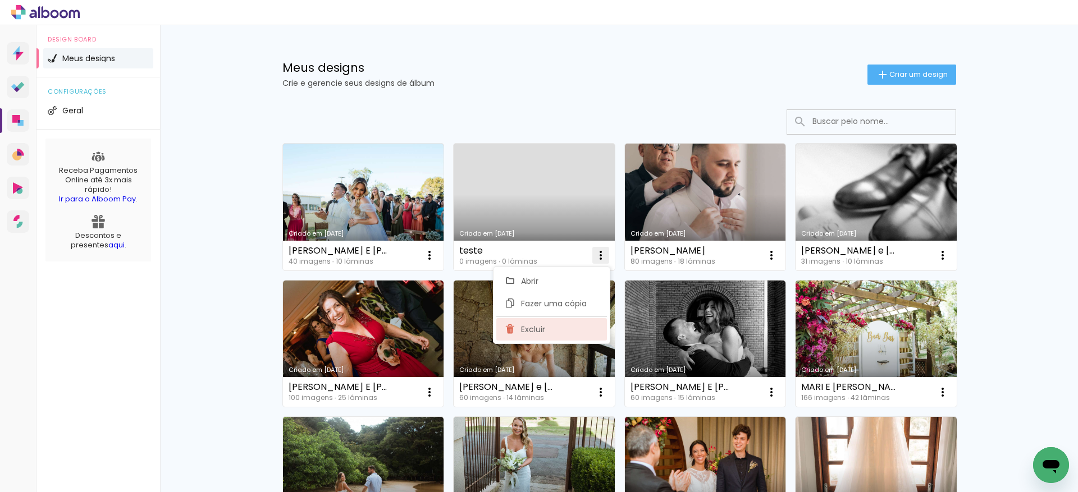
click at [522, 328] on span "Excluir" at bounding box center [533, 330] width 24 height 8
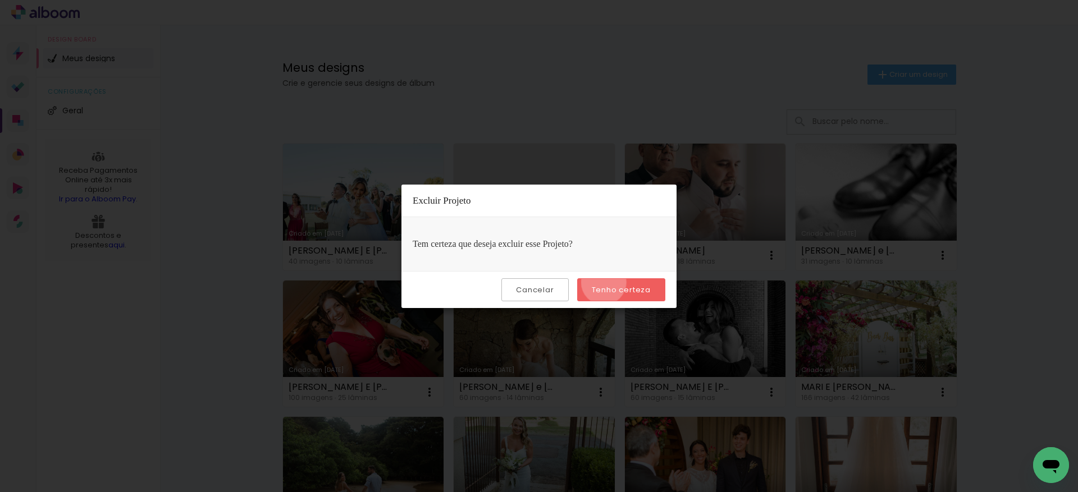
click at [605, 282] on paper-button "Tenho certeza" at bounding box center [621, 289] width 88 height 23
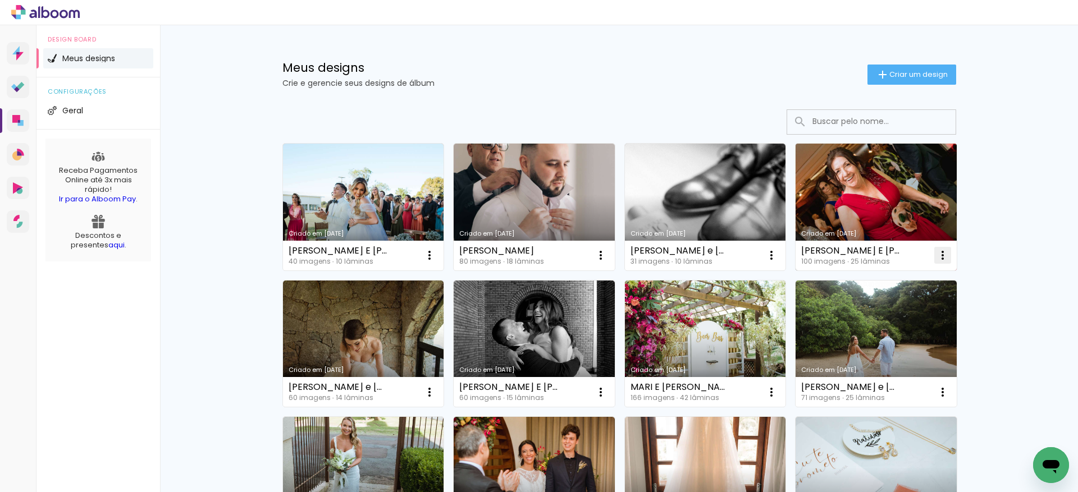
click at [936, 254] on iron-icon at bounding box center [942, 255] width 13 height 13
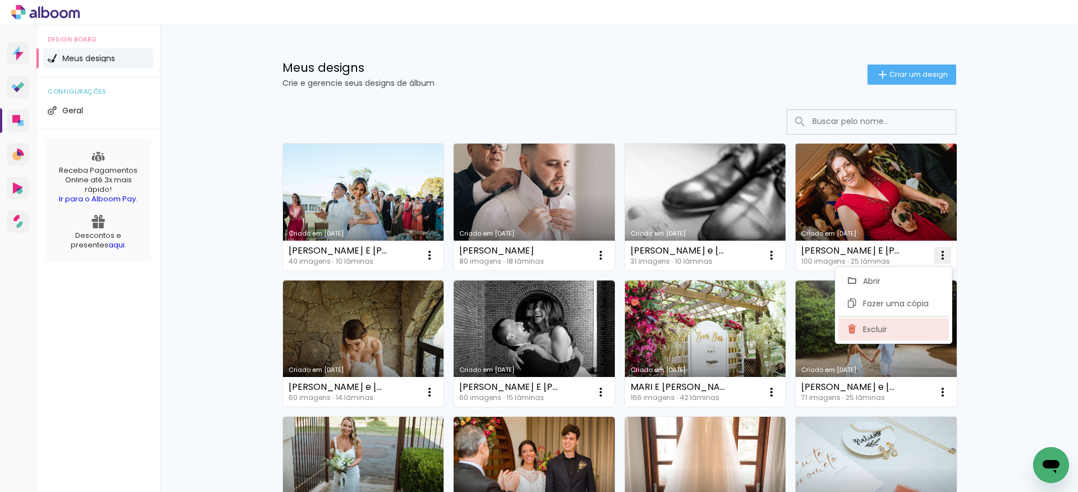
click at [889, 322] on paper-item "Excluir" at bounding box center [893, 329] width 111 height 22
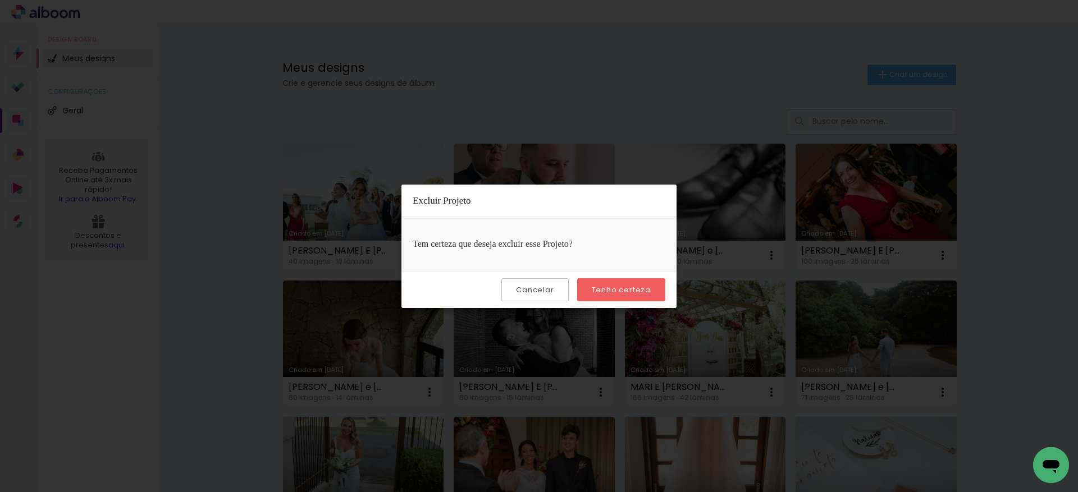
click at [0, 0] on slot "Tenho certeza" at bounding box center [0, 0] width 0 height 0
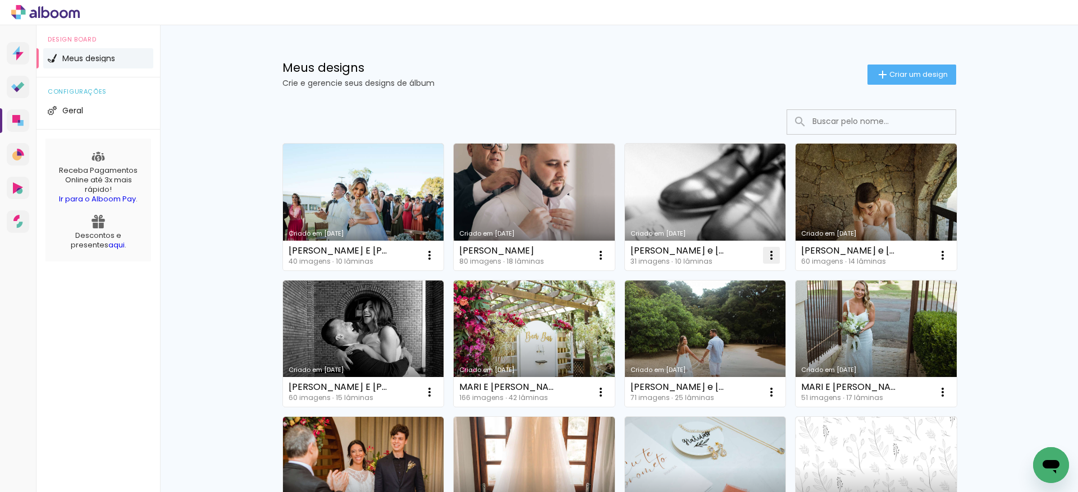
click at [775, 256] on paper-icon-button at bounding box center [771, 255] width 22 height 22
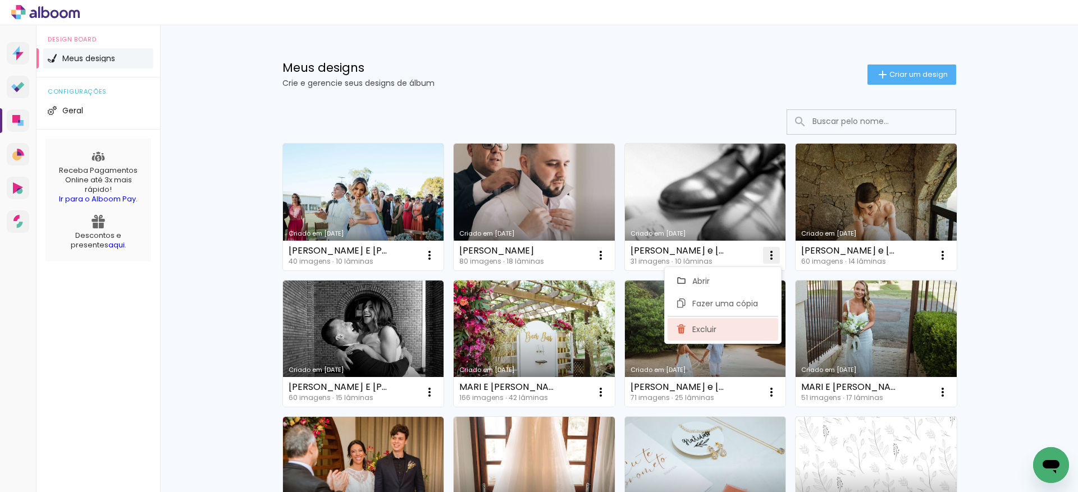
click at [751, 327] on paper-item "Excluir" at bounding box center [722, 329] width 111 height 22
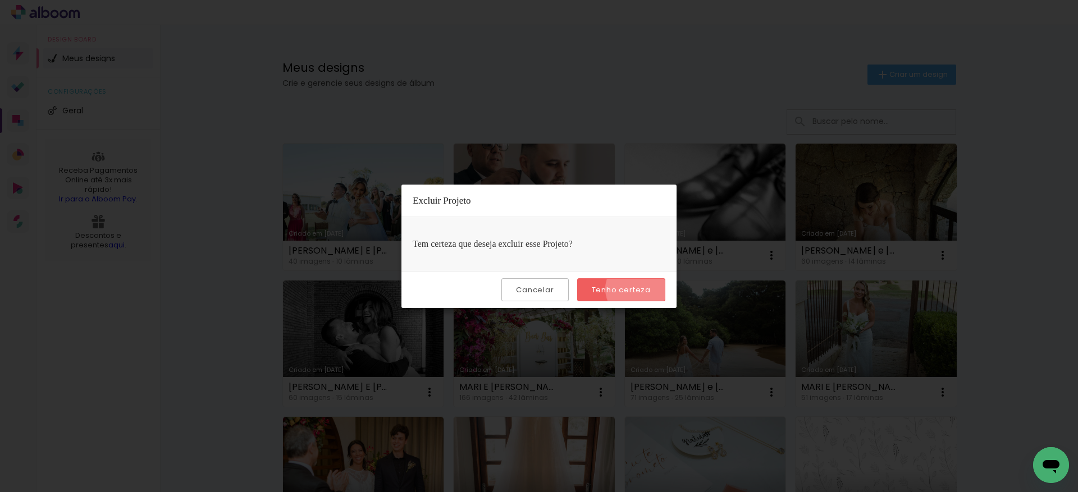
click at [0, 0] on slot "Tenho certeza" at bounding box center [0, 0] width 0 height 0
